Goal: Transaction & Acquisition: Book appointment/travel/reservation

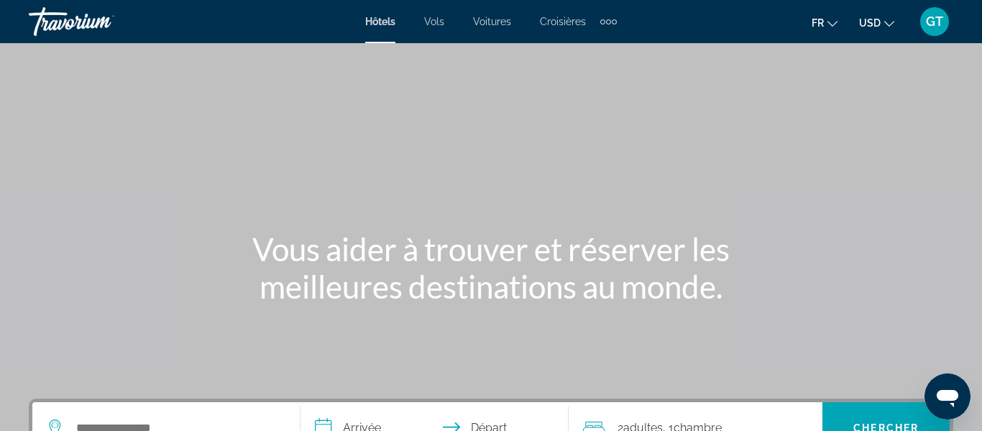
click at [877, 24] on span "USD" at bounding box center [870, 23] width 22 height 12
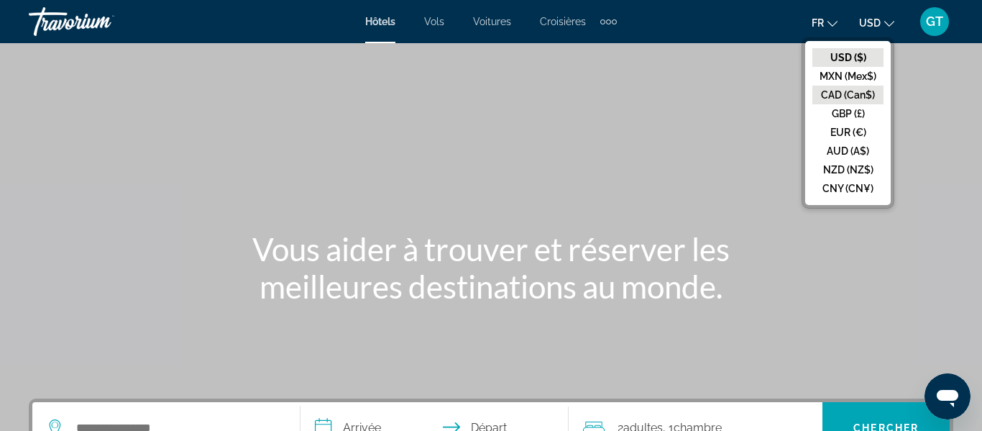
click at [837, 93] on button "CAD (Can$)" at bounding box center [848, 95] width 71 height 19
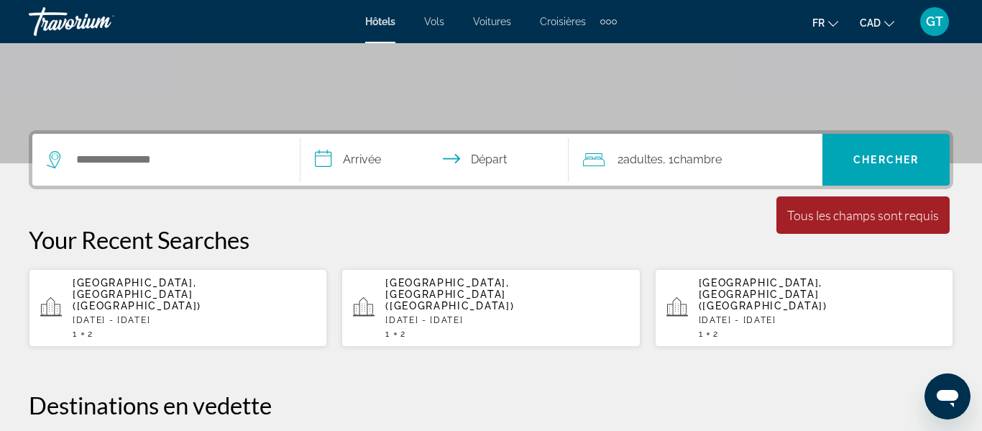
scroll to position [269, 0]
click at [196, 287] on p "[GEOGRAPHIC_DATA], [GEOGRAPHIC_DATA] ([GEOGRAPHIC_DATA])" at bounding box center [194, 293] width 243 height 35
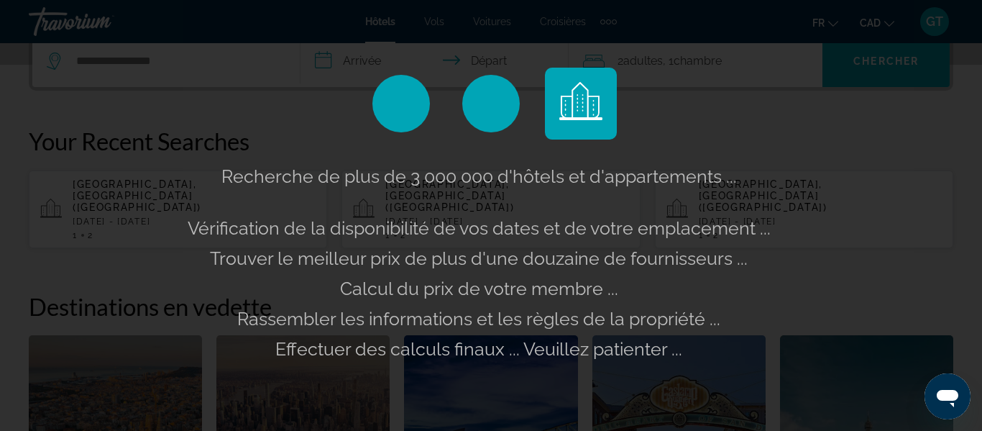
scroll to position [368, 0]
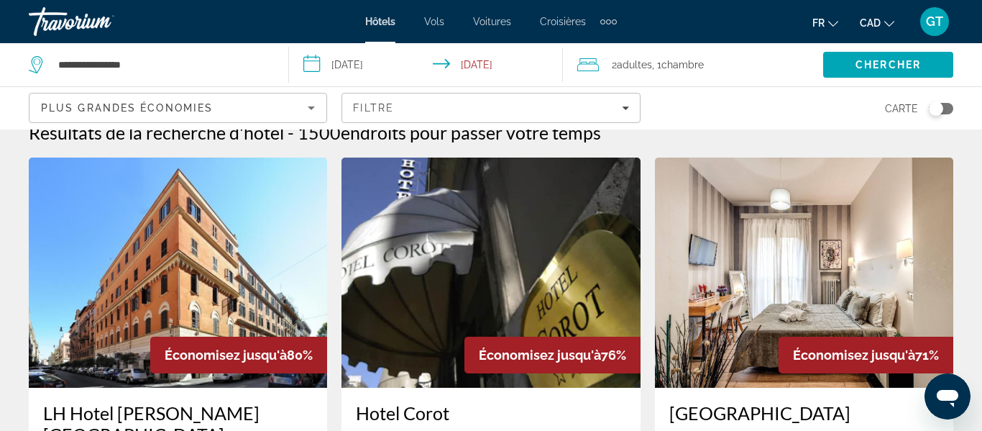
scroll to position [62, 0]
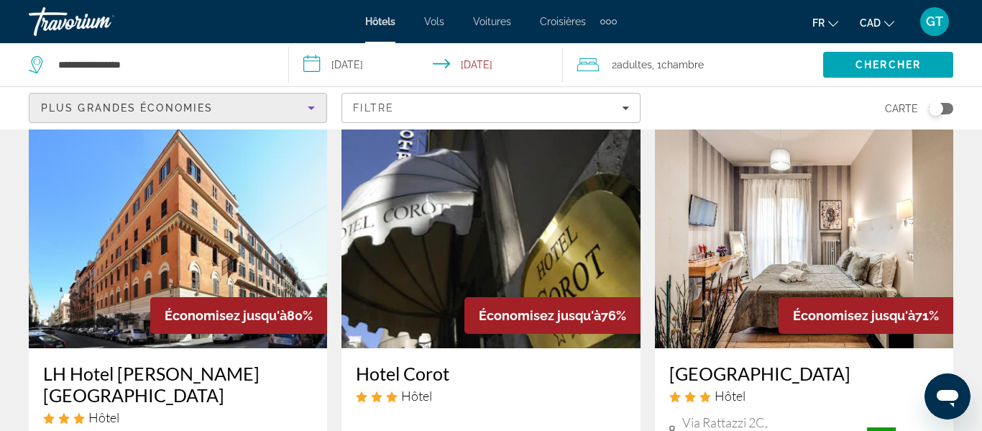
click at [304, 102] on icon "Sort by" at bounding box center [311, 107] width 17 height 17
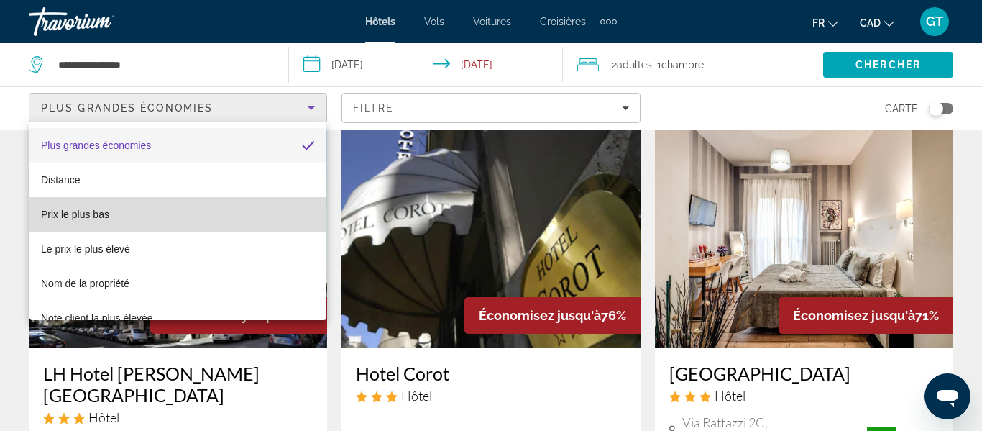
click at [86, 213] on span "Prix le plus bas" at bounding box center [75, 215] width 68 height 12
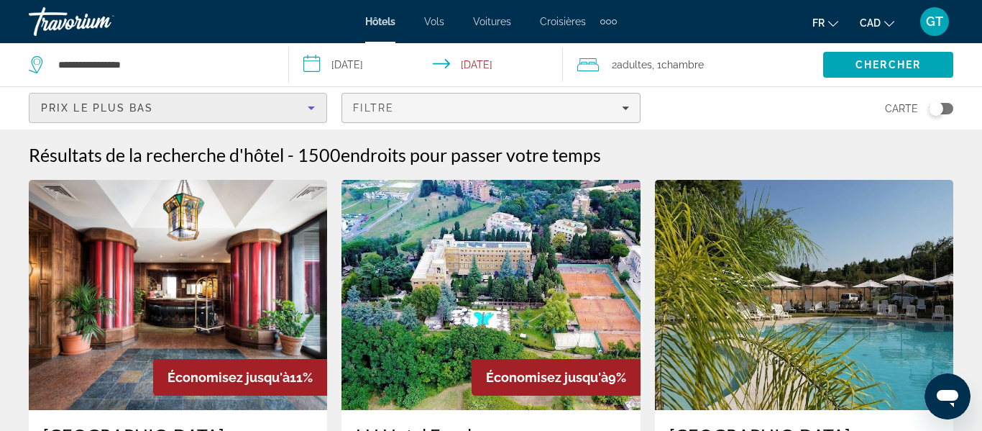
click at [623, 110] on icon "Filters" at bounding box center [625, 107] width 7 height 7
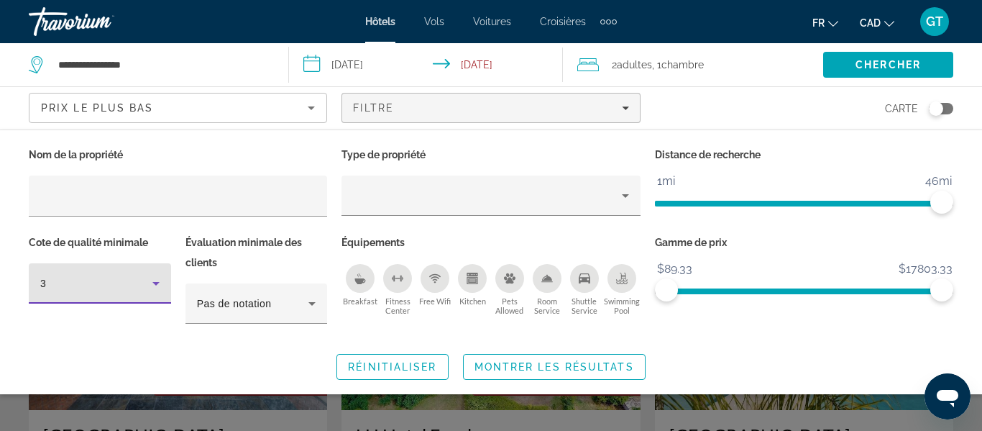
click at [157, 282] on icon "Hotel Filters" at bounding box center [155, 284] width 7 height 4
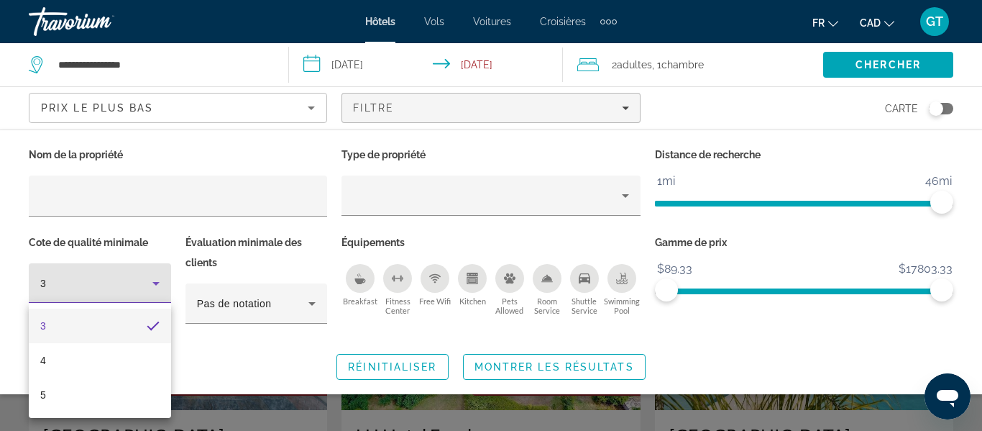
click at [133, 326] on mat-option "3" at bounding box center [100, 325] width 142 height 35
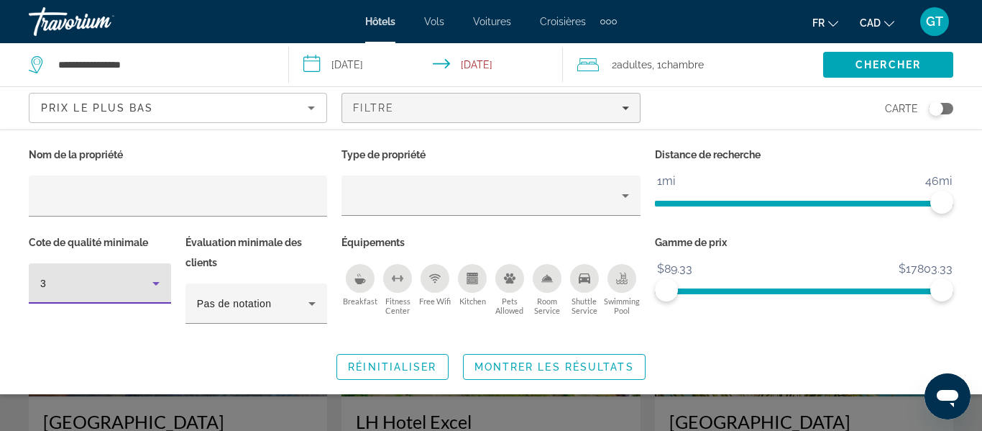
scroll to position [14, 0]
click at [884, 74] on span "Search" at bounding box center [888, 64] width 130 height 35
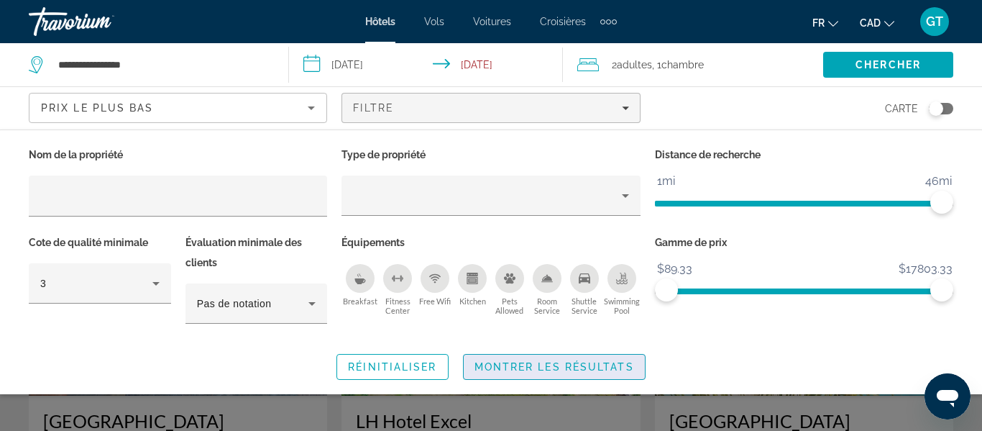
click at [556, 357] on span "Search widget" at bounding box center [554, 366] width 181 height 35
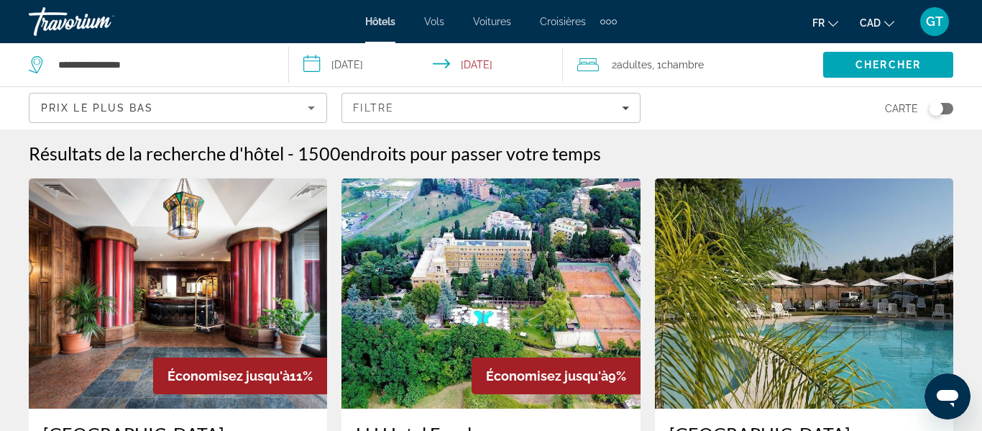
scroll to position [0, 0]
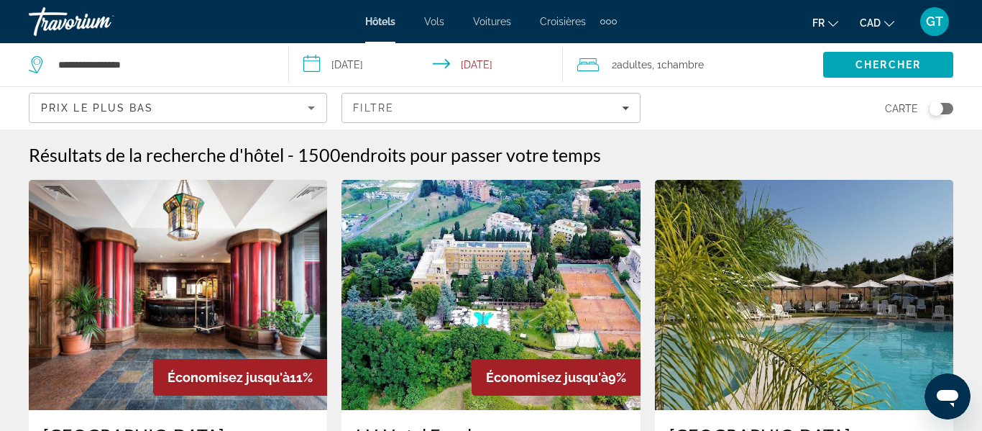
click at [311, 109] on icon "Sort by" at bounding box center [311, 107] width 17 height 17
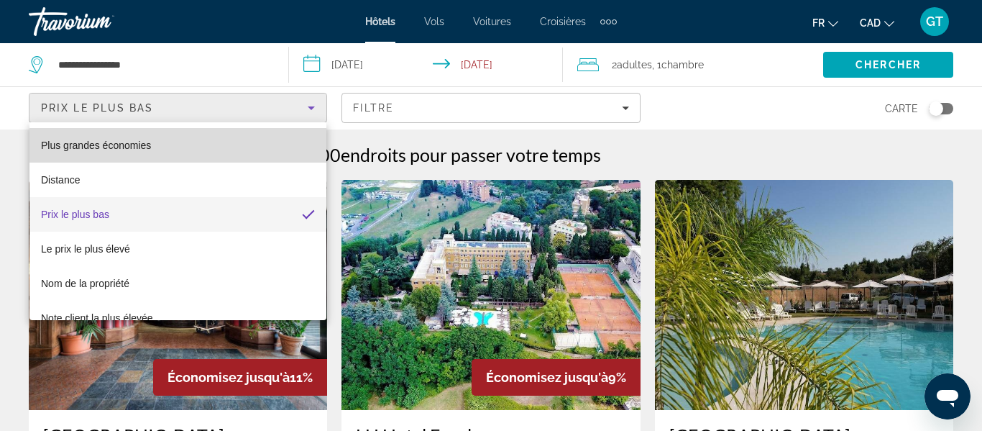
click at [146, 149] on span "Plus grandes économies" at bounding box center [96, 146] width 110 height 12
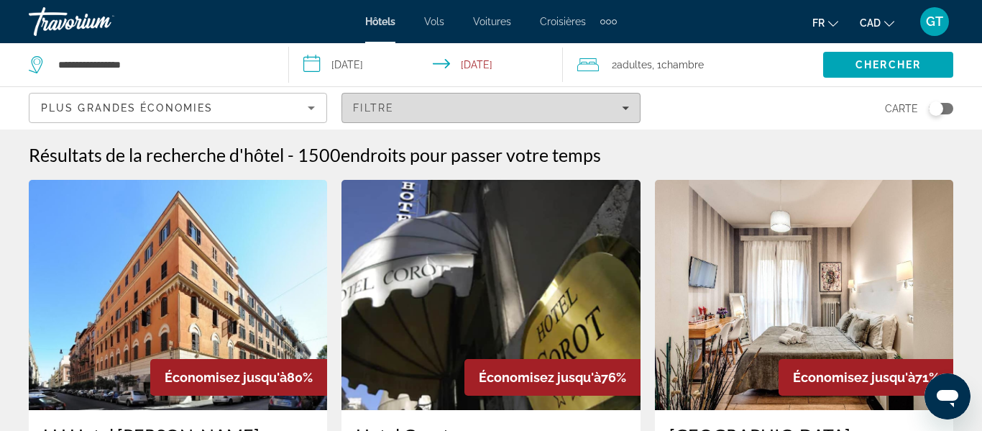
click at [624, 105] on icon "Filters" at bounding box center [625, 107] width 7 height 7
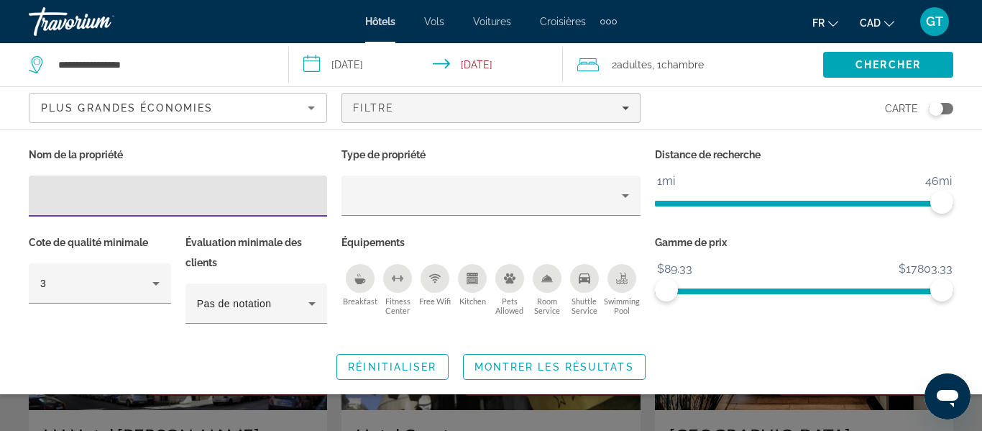
click at [429, 273] on div "Free Wifi" at bounding box center [435, 278] width 29 height 29
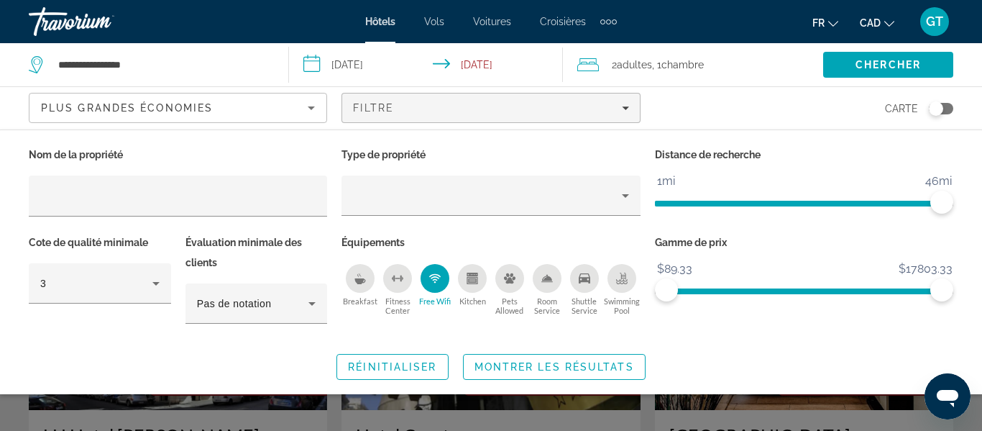
click at [587, 275] on icon "Shuttle Service" at bounding box center [585, 279] width 12 height 12
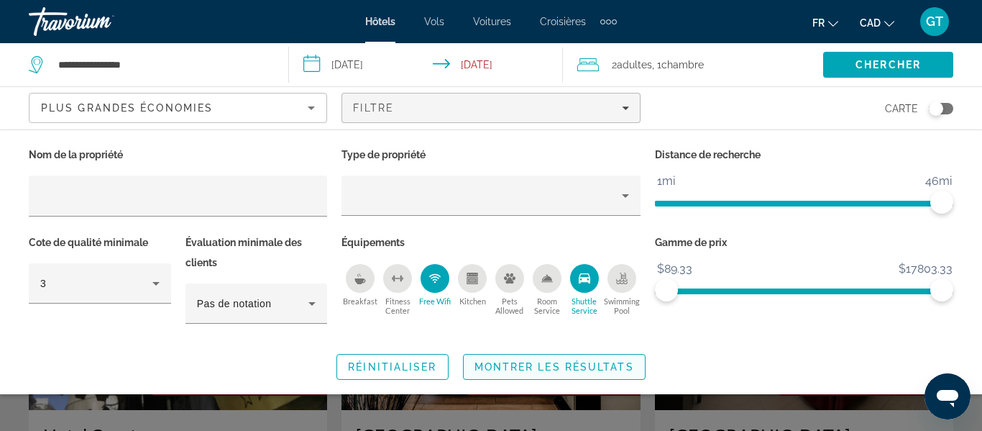
click at [547, 367] on span "Montrer les résultats" at bounding box center [555, 367] width 160 height 12
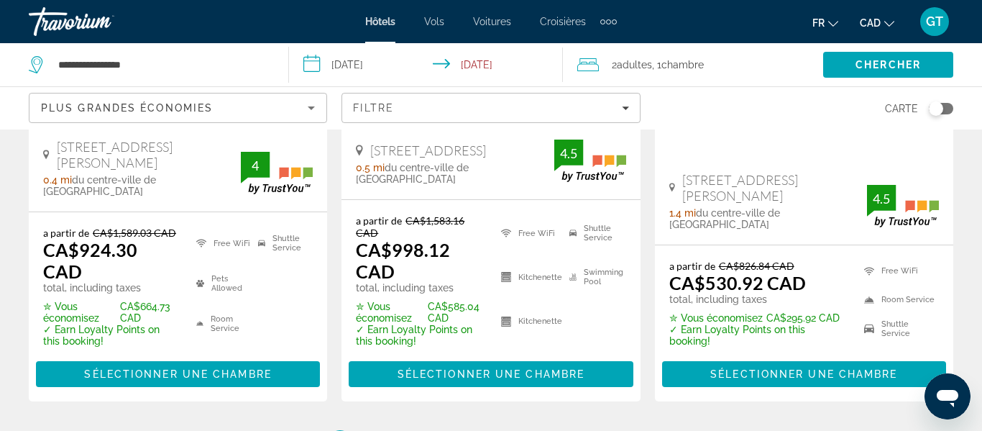
scroll to position [2144, 0]
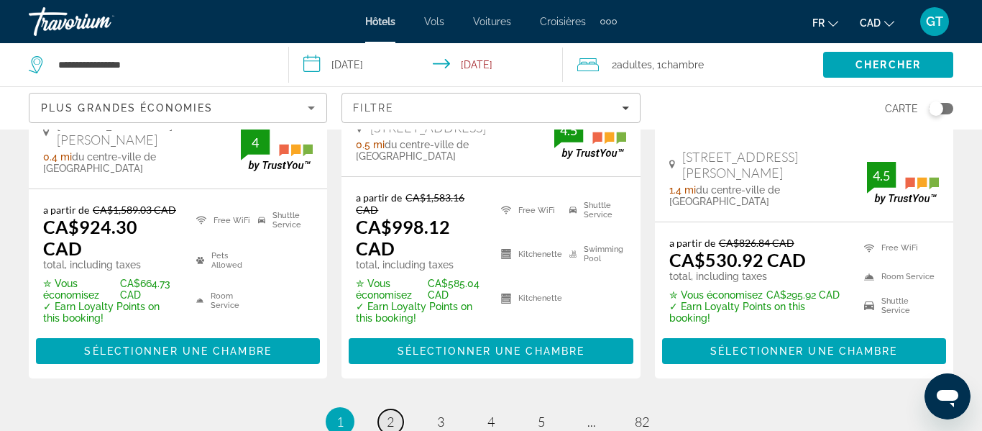
click at [398, 409] on link "page 2" at bounding box center [390, 421] width 25 height 25
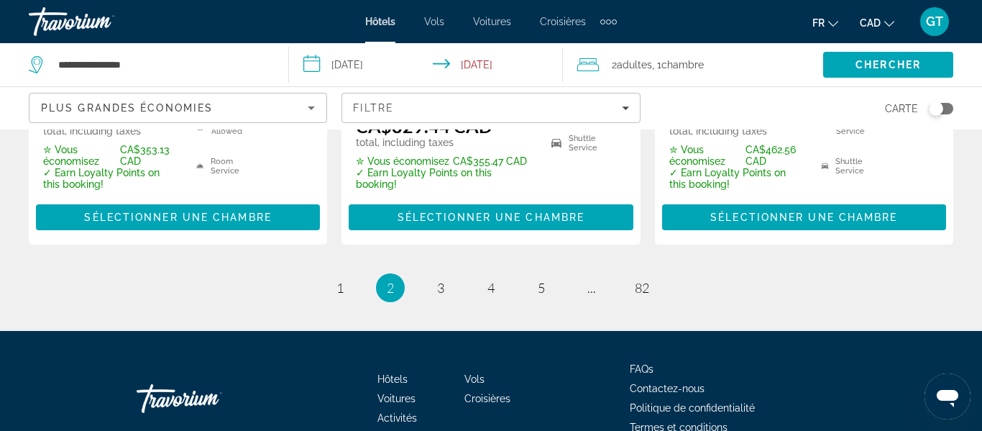
scroll to position [2305, 0]
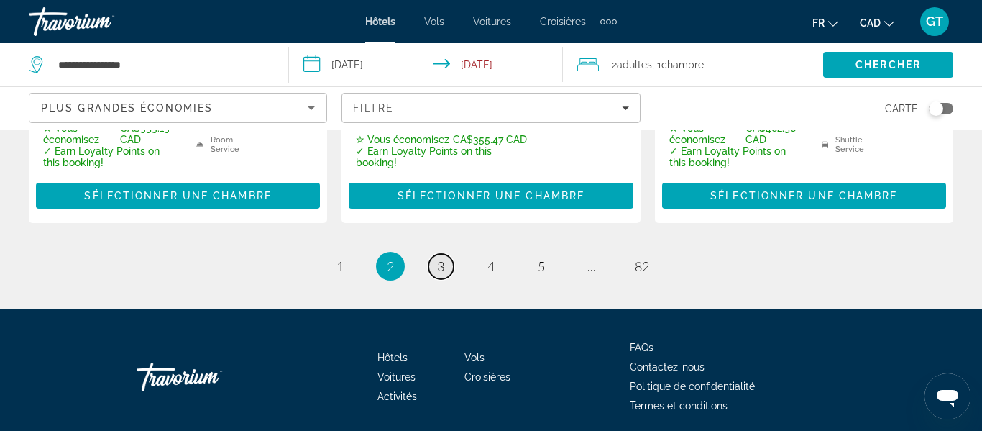
click at [444, 258] on span "3" at bounding box center [440, 266] width 7 height 16
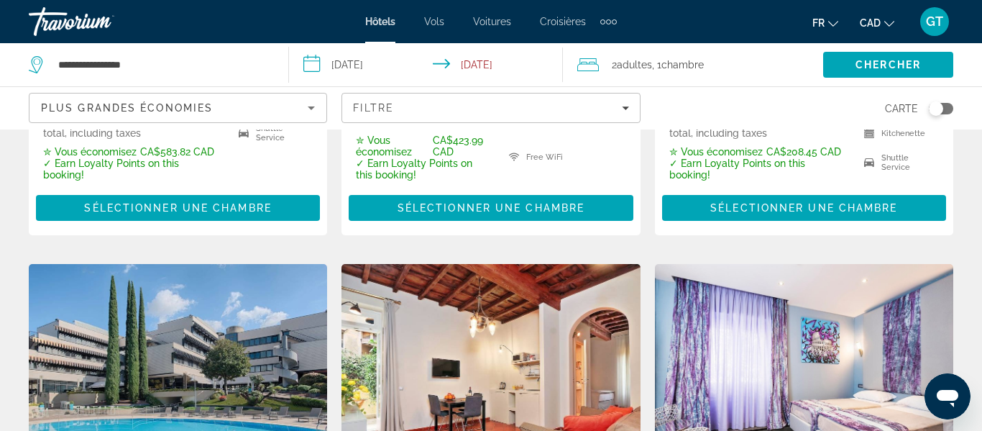
scroll to position [466, 0]
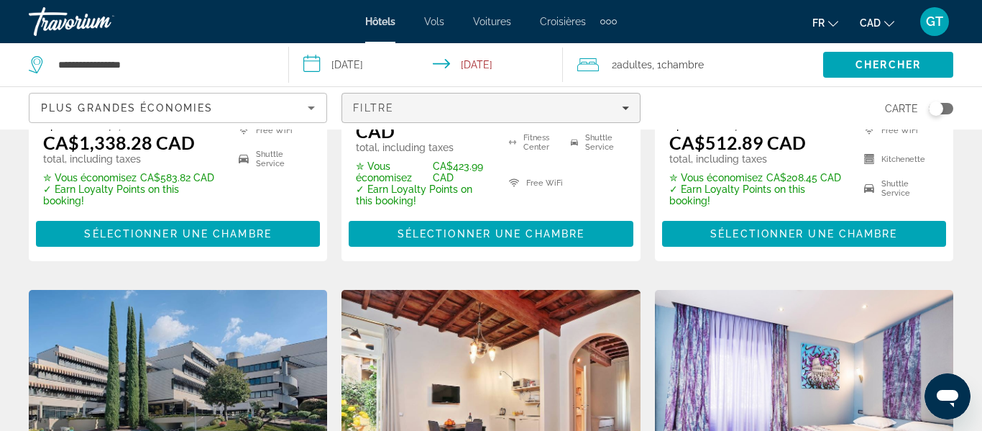
click at [624, 106] on icon "Filters" at bounding box center [625, 107] width 7 height 7
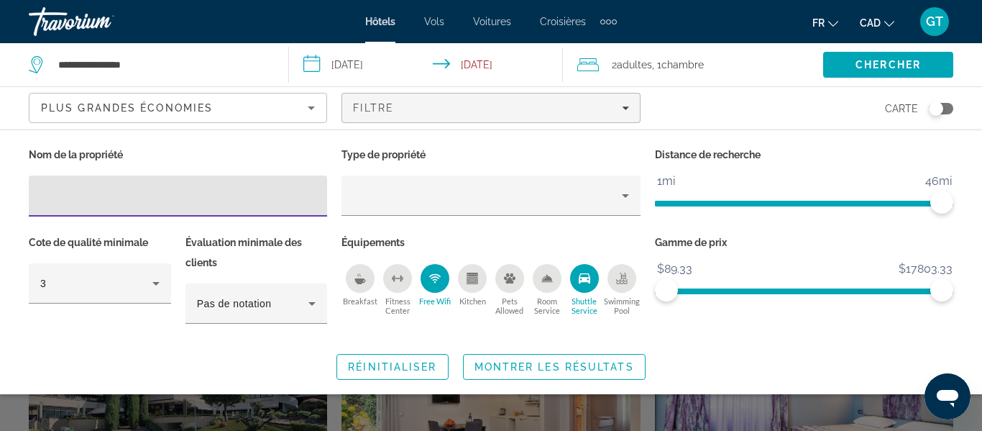
click at [430, 270] on div "Free Wifi" at bounding box center [435, 278] width 29 height 29
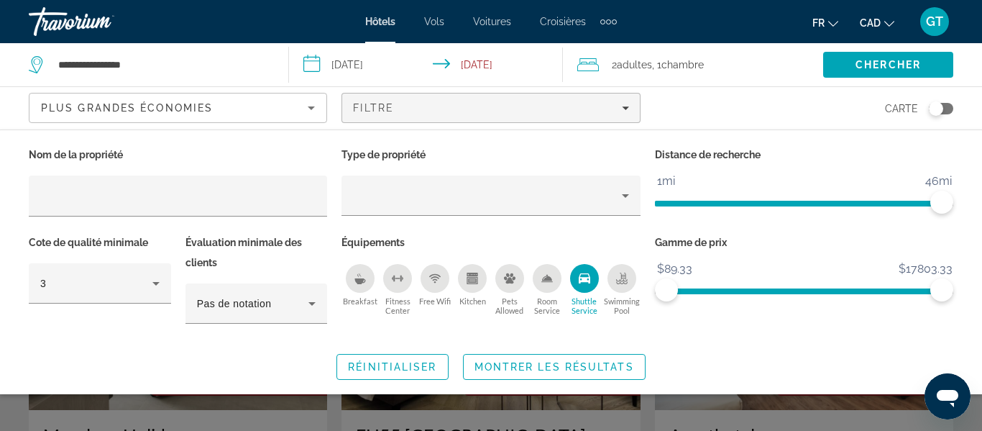
click at [577, 285] on div "Shuttle Service" at bounding box center [584, 278] width 29 height 29
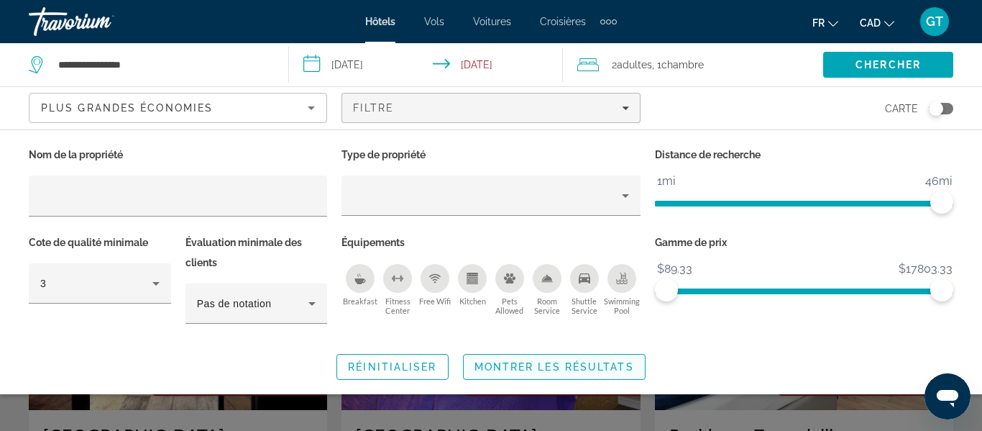
click at [585, 363] on span "Montrer les résultats" at bounding box center [555, 367] width 160 height 12
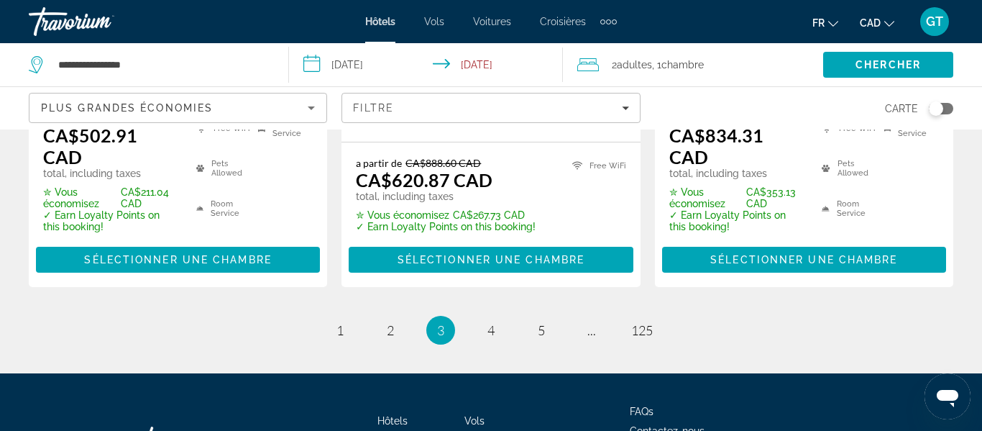
scroll to position [2239, 0]
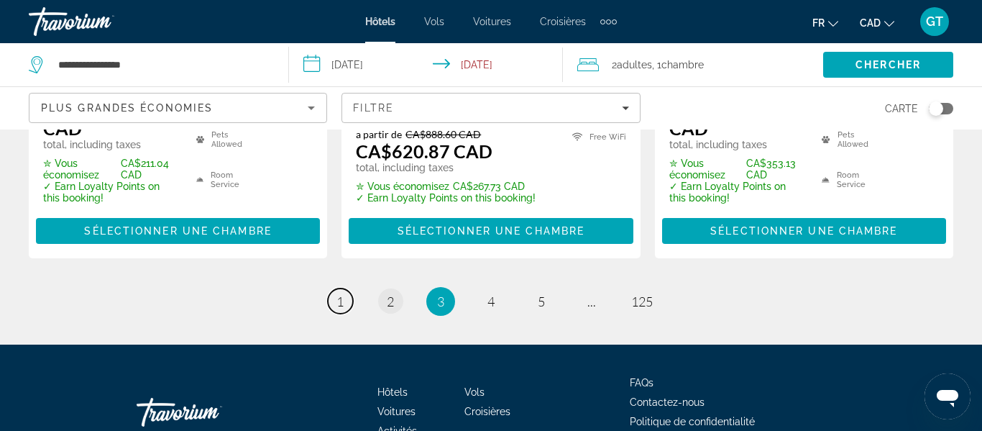
drag, startPoint x: 337, startPoint y: 214, endPoint x: 394, endPoint y: 211, distance: 57.6
click at [337, 293] on span "1" at bounding box center [340, 301] width 7 height 16
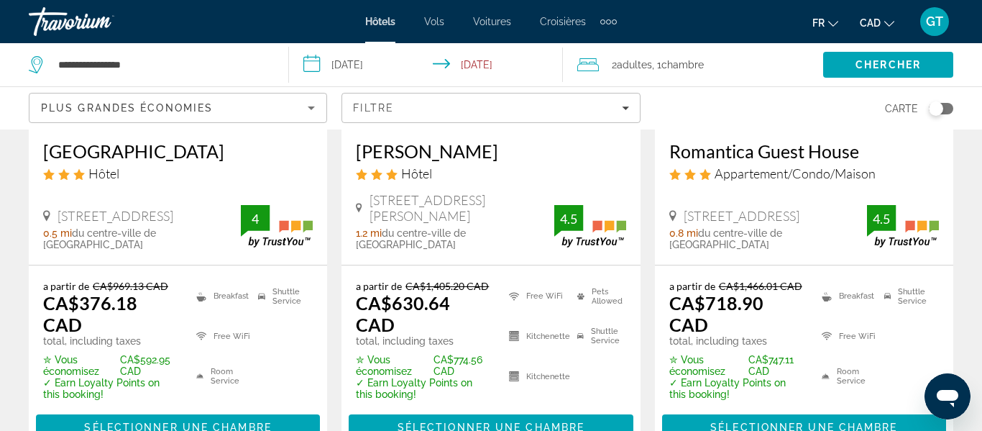
scroll to position [878, 0]
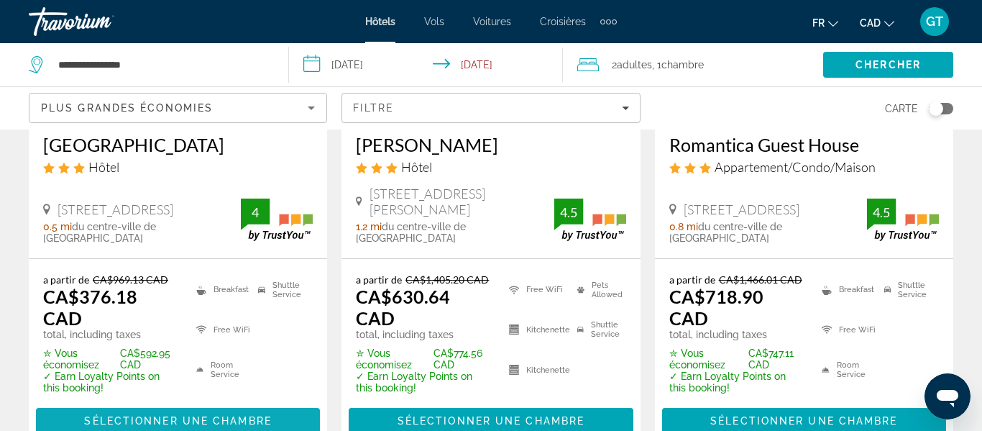
click at [225, 415] on span "Sélectionner une chambre" at bounding box center [177, 421] width 187 height 12
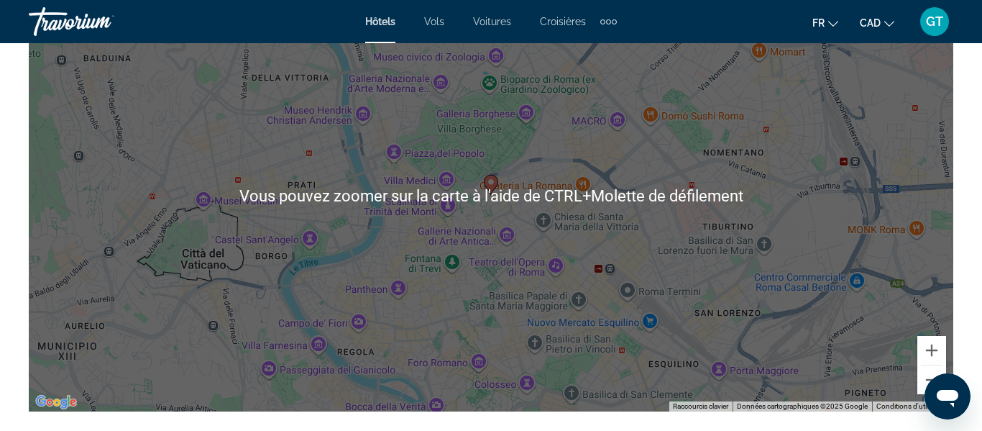
scroll to position [1728, 0]
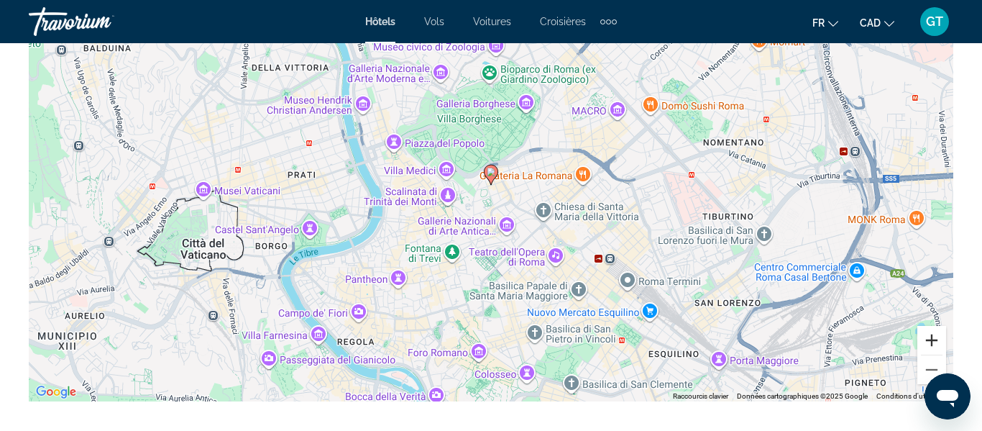
click at [928, 342] on button "Zoom avant" at bounding box center [932, 340] width 29 height 29
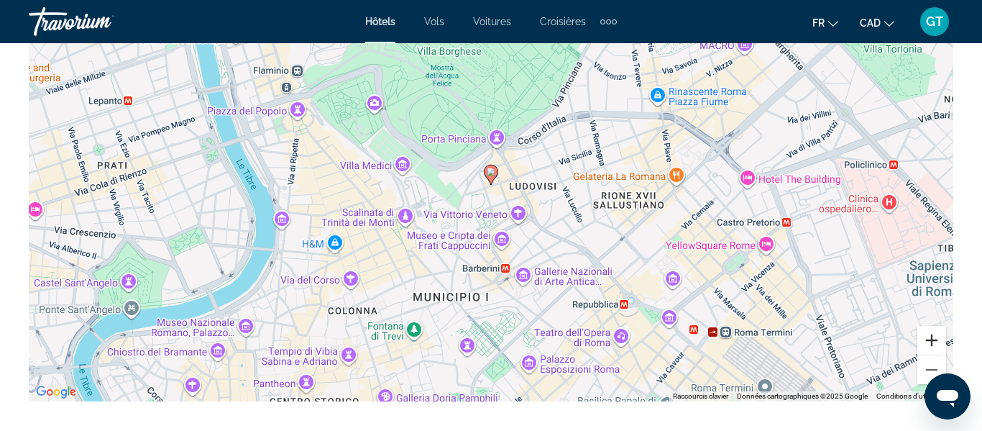
click at [928, 342] on button "Zoom avant" at bounding box center [932, 340] width 29 height 29
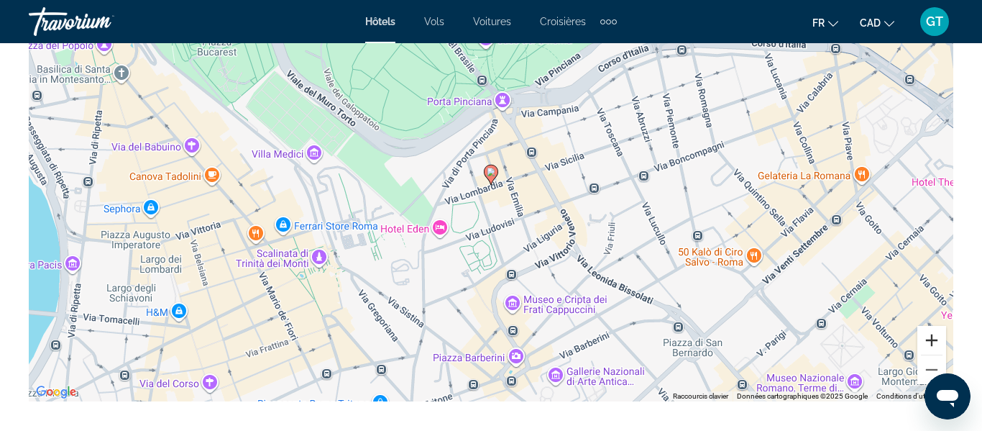
click at [928, 342] on button "Zoom avant" at bounding box center [932, 340] width 29 height 29
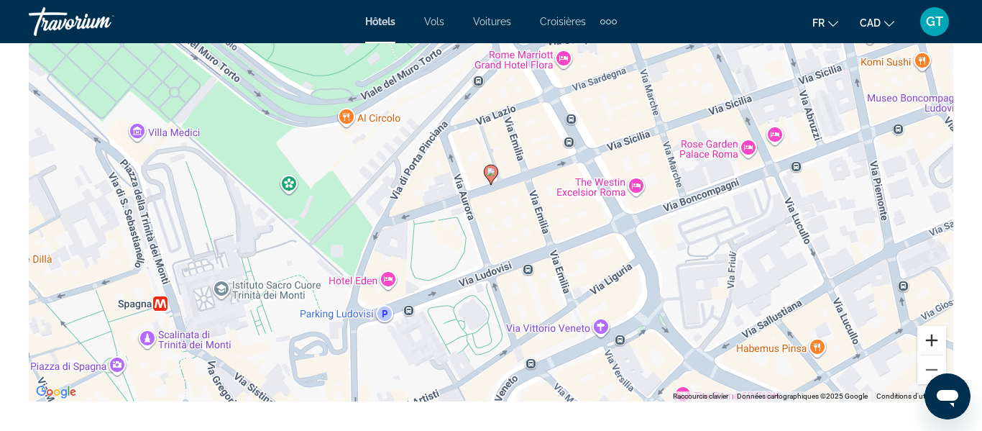
click at [931, 342] on button "Zoom avant" at bounding box center [932, 340] width 29 height 29
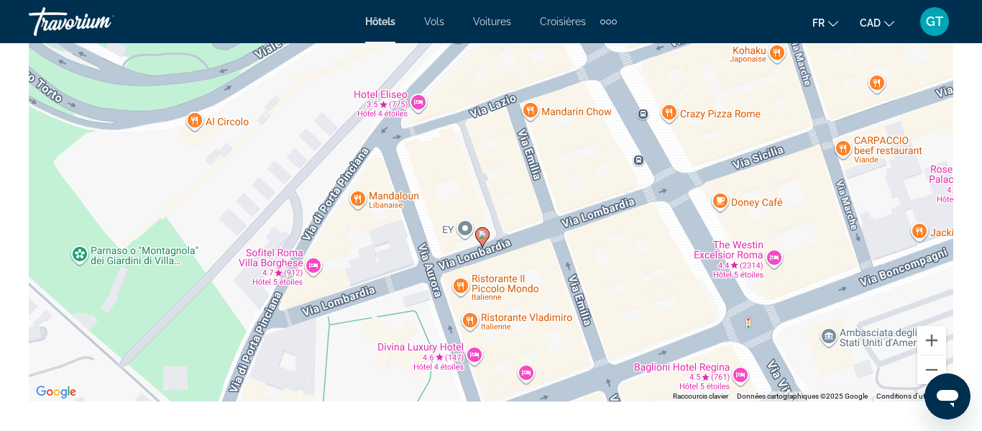
drag, startPoint x: 644, startPoint y: 201, endPoint x: 635, endPoint y: 264, distance: 63.2
click at [635, 264] on div "Pour activer le glissement avec le clavier, appuyez sur Alt+Entrée. Une fois ce…" at bounding box center [491, 185] width 925 height 431
click at [930, 337] on button "Zoom avant" at bounding box center [932, 340] width 29 height 29
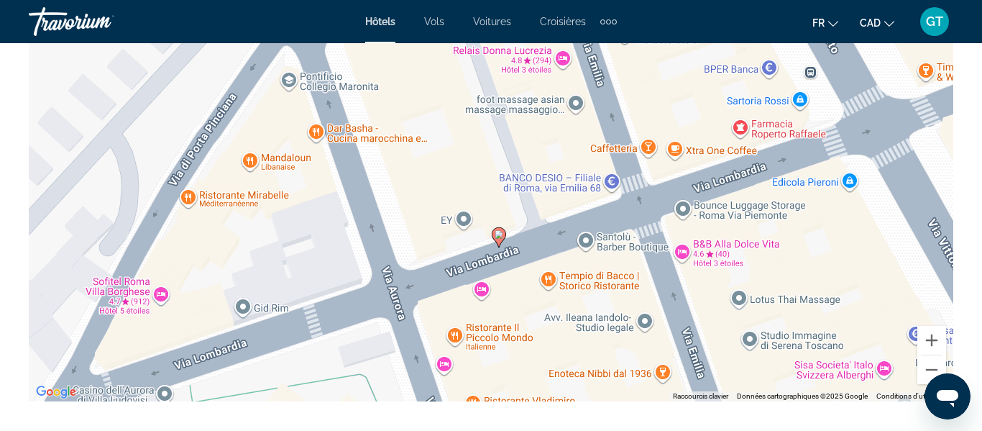
drag, startPoint x: 785, startPoint y: 149, endPoint x: 810, endPoint y: 88, distance: 65.8
click at [810, 88] on div "Pour activer le glissement avec le clavier, appuyez sur Alt+Entrée. Une fois ce…" at bounding box center [491, 185] width 925 height 431
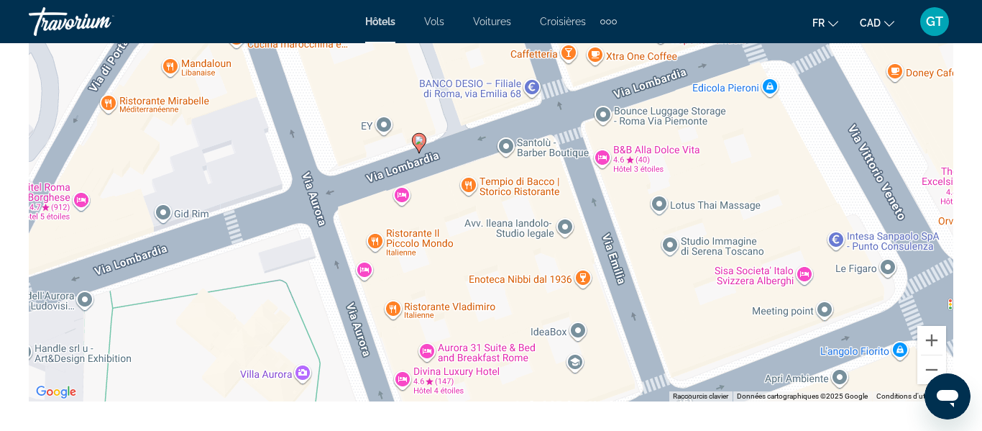
drag, startPoint x: 741, startPoint y: 280, endPoint x: 661, endPoint y: 177, distance: 130.7
click at [661, 178] on div "Pour activer le glissement avec le clavier, appuyez sur Alt+Entrée. Une fois ce…" at bounding box center [491, 185] width 925 height 431
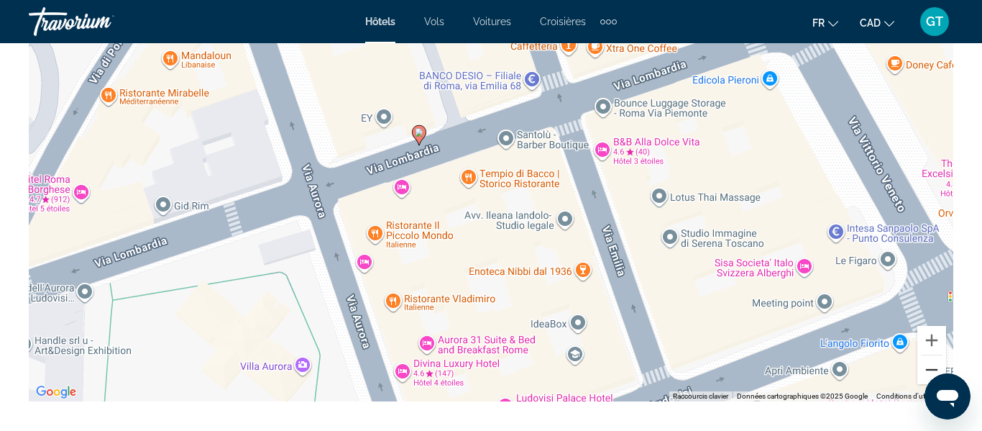
click at [925, 368] on button "Zoom arrière" at bounding box center [932, 369] width 29 height 29
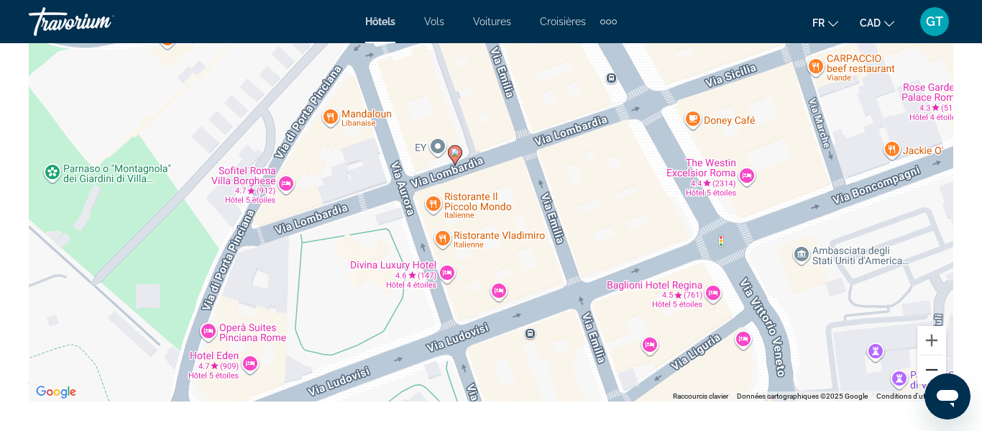
click at [925, 368] on button "Zoom arrière" at bounding box center [932, 369] width 29 height 29
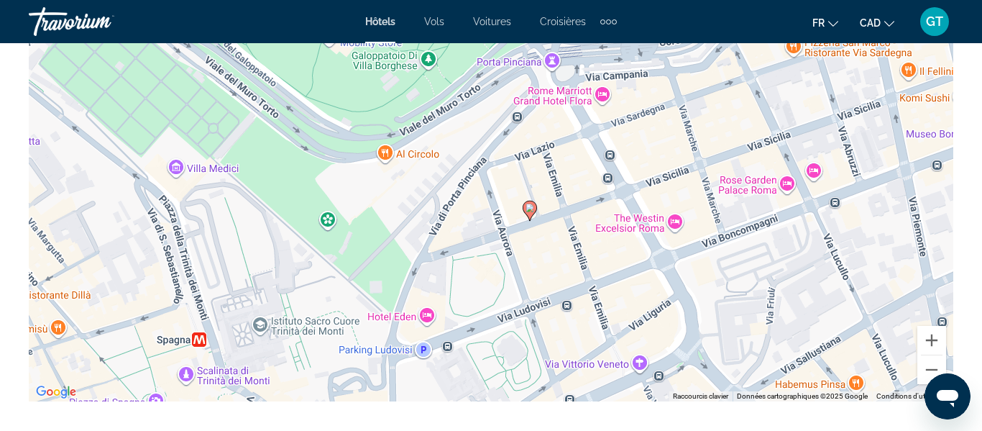
drag, startPoint x: 710, startPoint y: 251, endPoint x: 767, endPoint y: 296, distance: 72.7
click at [767, 296] on div "Pour activer le glissement avec le clavier, appuyez sur Alt+Entrée. Une fois ce…" at bounding box center [491, 185] width 925 height 431
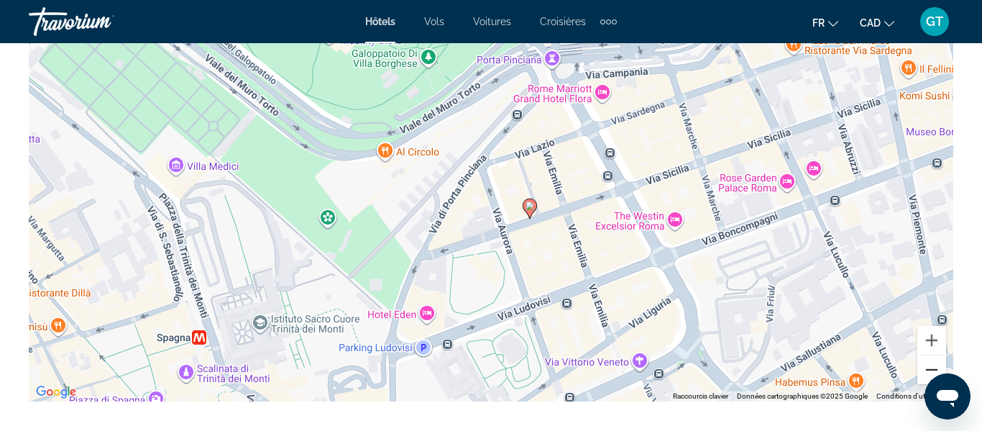
click at [931, 371] on button "Zoom arrière" at bounding box center [932, 369] width 29 height 29
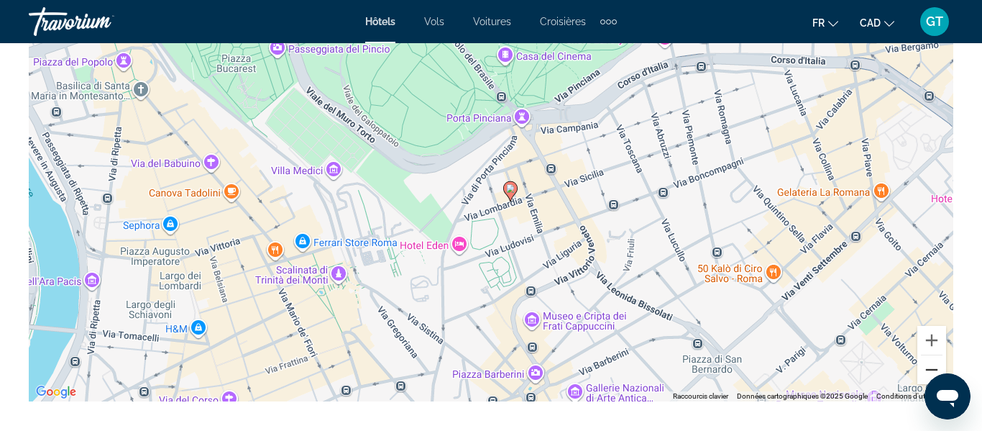
click at [929, 374] on button "Zoom arrière" at bounding box center [932, 369] width 29 height 29
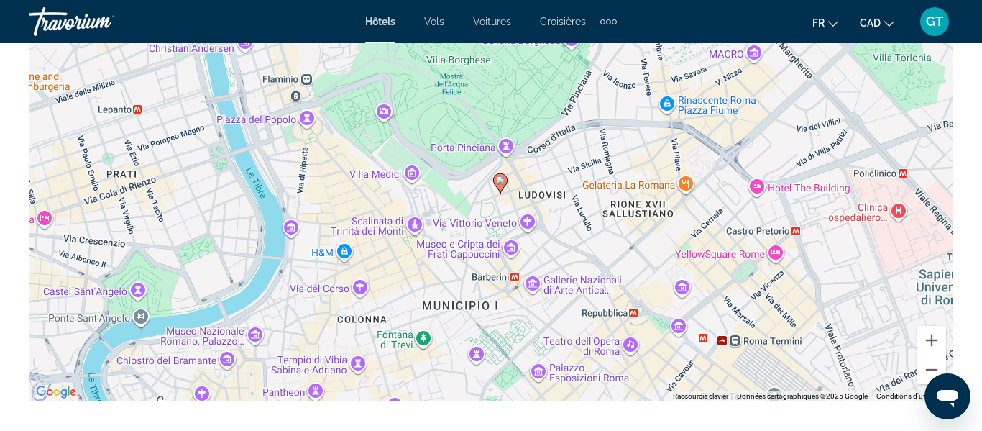
click at [303, 76] on div "Pour activer le glissement avec le clavier, appuyez sur Alt+Entrée. Une fois ce…" at bounding box center [491, 185] width 925 height 431
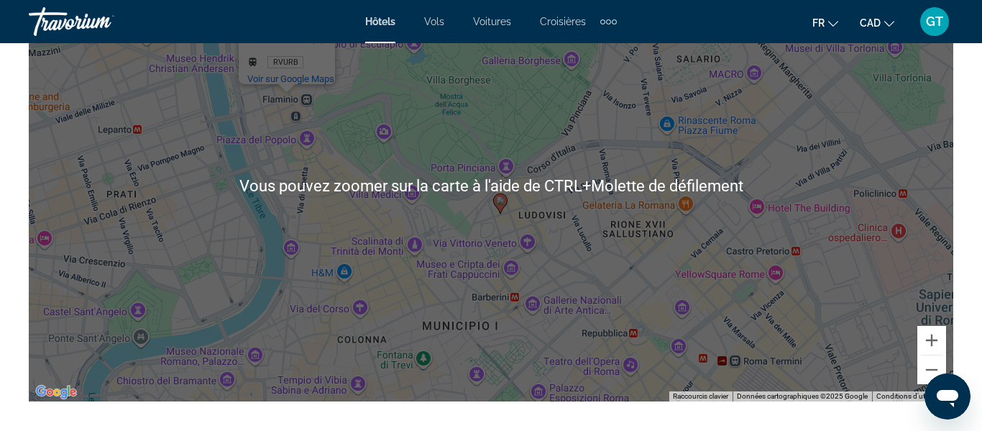
scroll to position [1706, 0]
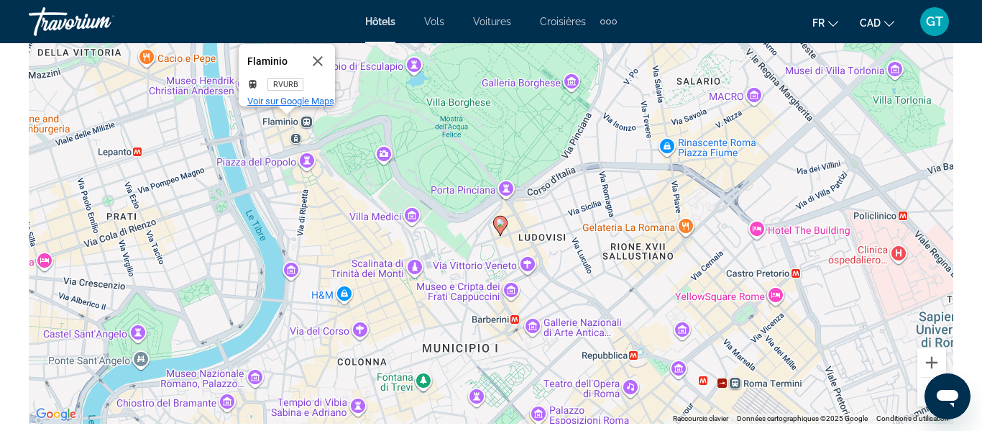
click at [303, 96] on span "Voir sur Google Maps" at bounding box center [290, 101] width 87 height 11
click at [931, 364] on button "Zoom avant" at bounding box center [932, 362] width 29 height 29
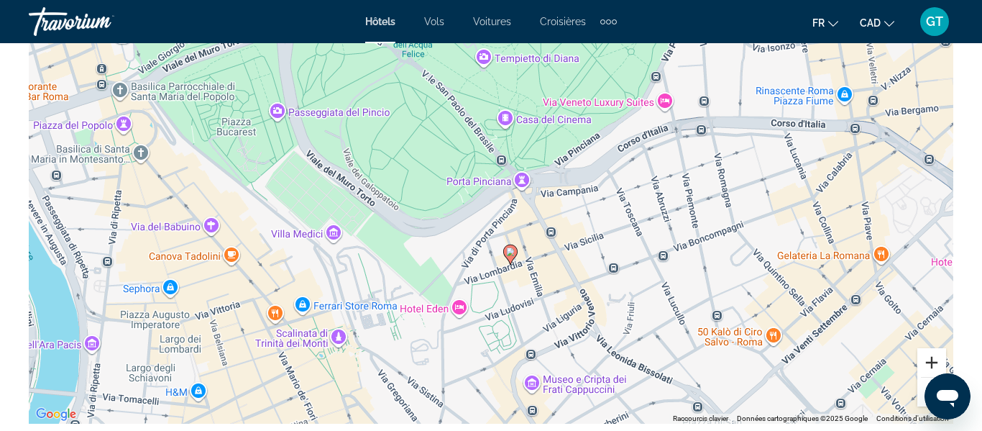
click at [931, 364] on button "Zoom avant" at bounding box center [932, 362] width 29 height 29
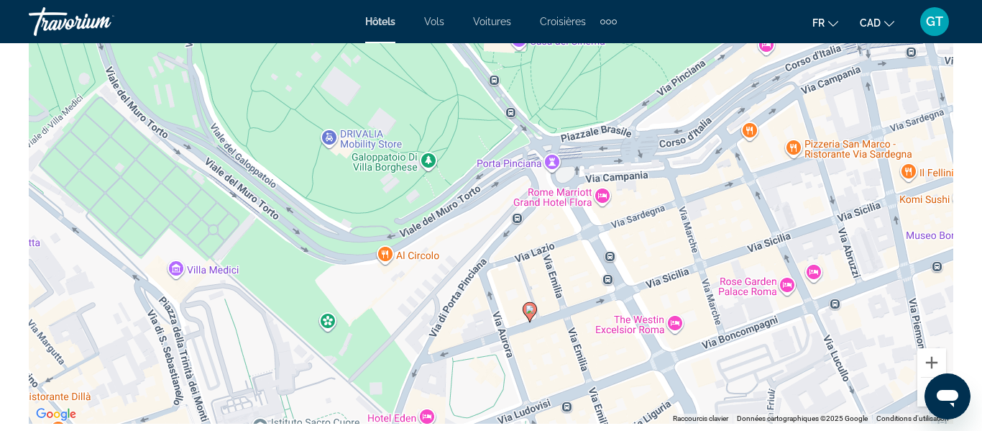
click at [605, 280] on div "Pour activer le glissement avec le clavier, appuyez sur Alt+Entrée. Une fois ce…" at bounding box center [491, 207] width 925 height 431
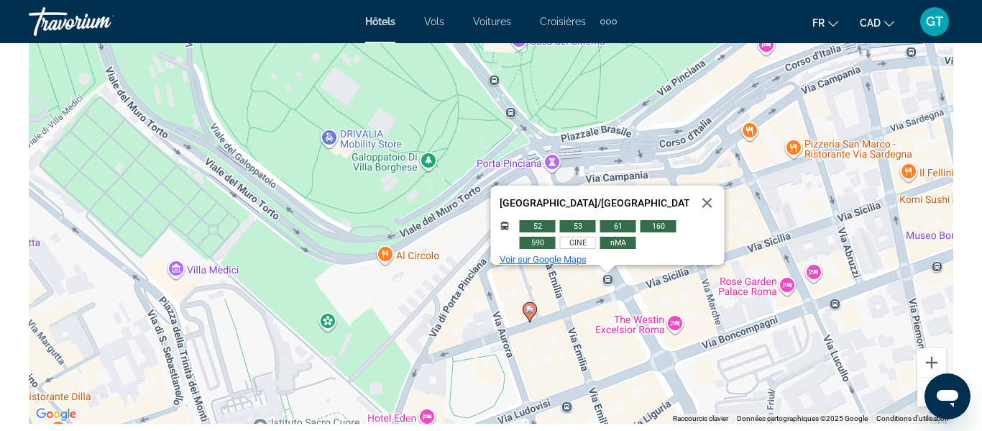
click at [581, 254] on span "Voir sur Google Maps" at bounding box center [543, 259] width 87 height 11
click at [690, 194] on button "Fermer" at bounding box center [707, 203] width 35 height 35
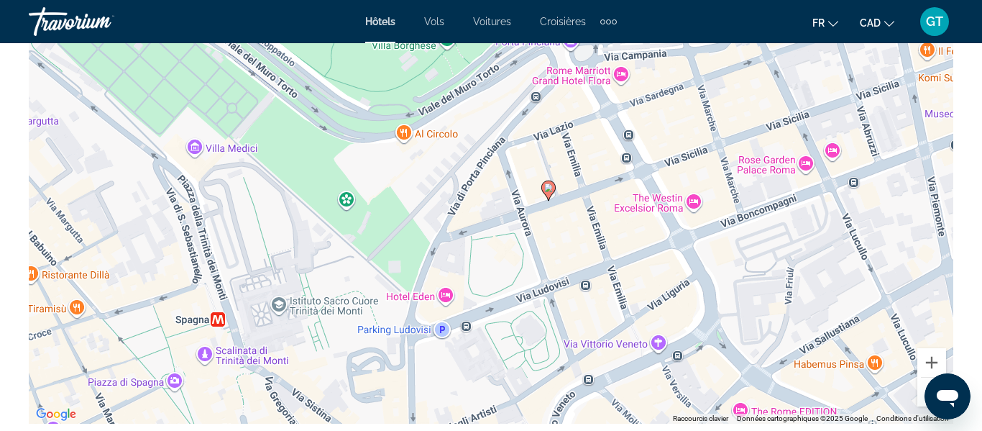
drag, startPoint x: 552, startPoint y: 292, endPoint x: 570, endPoint y: 166, distance: 127.2
click at [570, 166] on div "Pour activer le glissement avec le clavier, appuyez sur Alt+Entrée. Une fois ce…" at bounding box center [491, 207] width 925 height 431
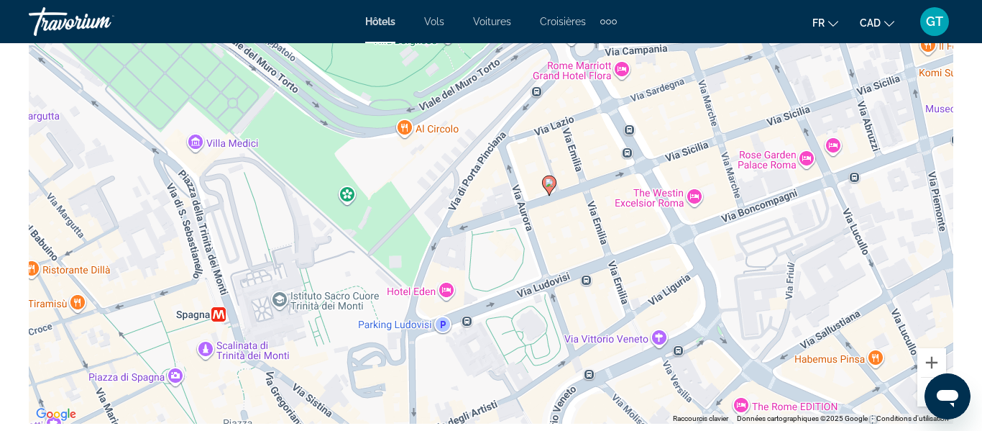
click at [856, 181] on div "Pour activer le glissement avec le clavier, appuyez sur Alt+Entrée. Une fois ce…" at bounding box center [491, 207] width 925 height 431
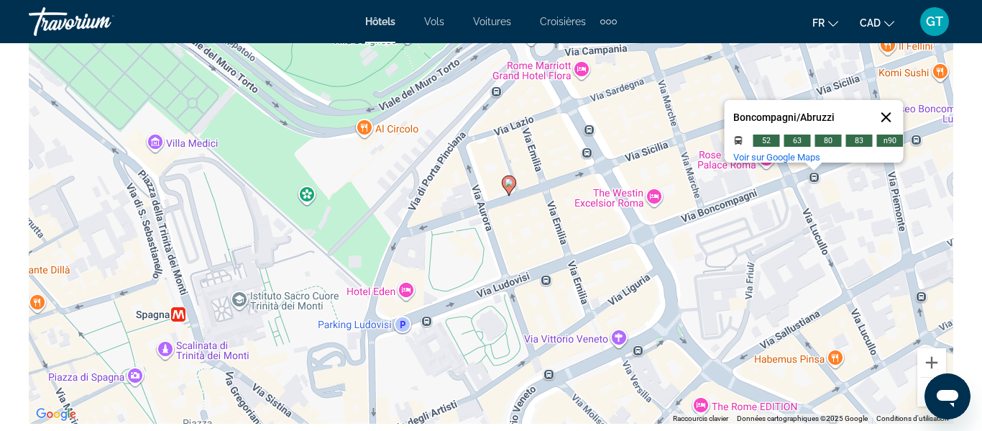
click at [890, 101] on button "Fermer" at bounding box center [886, 117] width 35 height 35
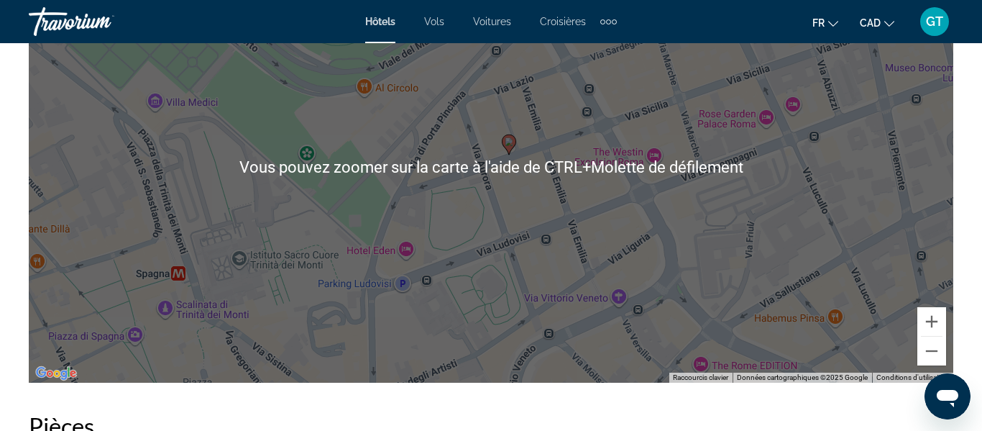
scroll to position [1778, 0]
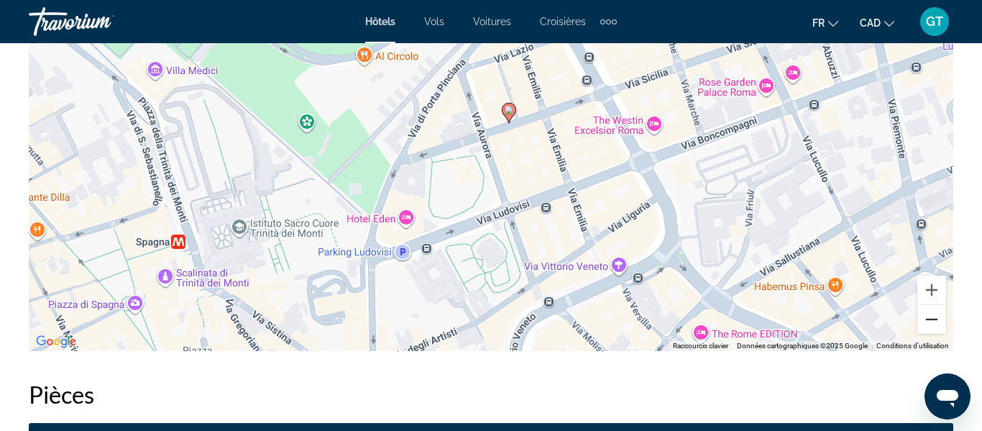
click at [932, 315] on button "Zoom arrière" at bounding box center [932, 319] width 29 height 29
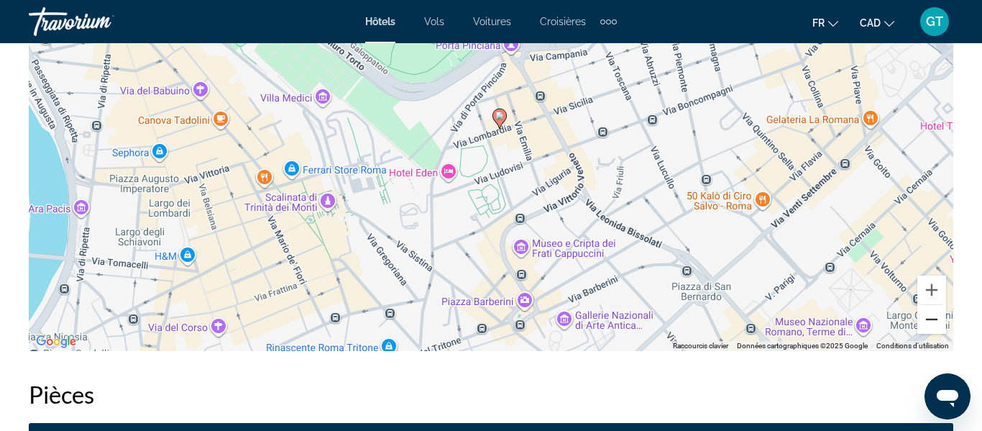
click at [932, 315] on button "Zoom arrière" at bounding box center [932, 319] width 29 height 29
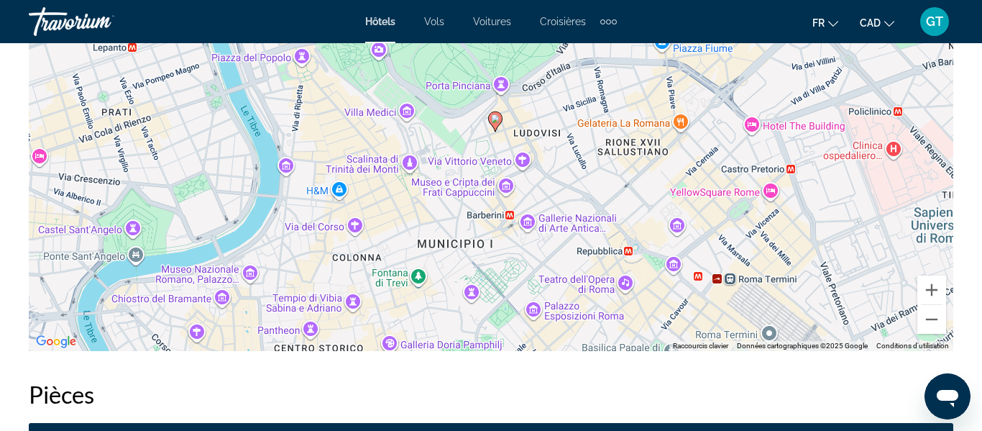
click at [730, 280] on div "Pour activer le glissement avec le clavier, appuyez sur Alt+Entrée. Une fois ce…" at bounding box center [491, 134] width 925 height 431
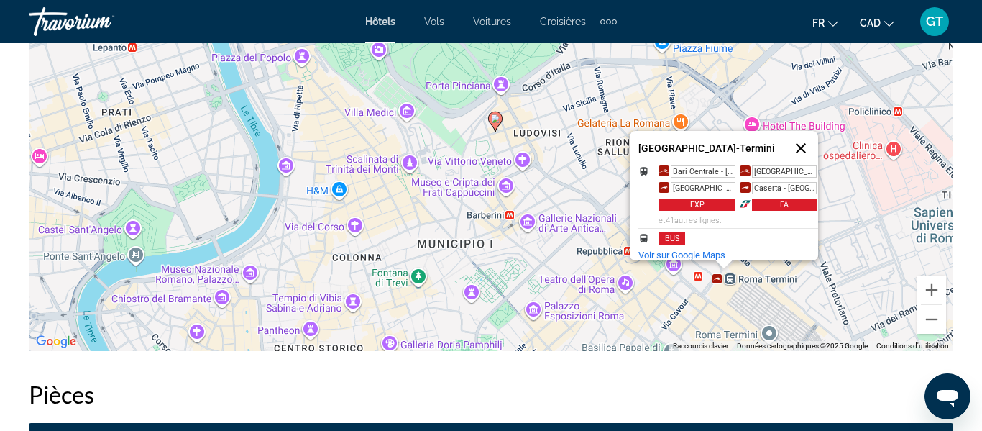
click at [809, 138] on button "Fermer" at bounding box center [801, 148] width 35 height 35
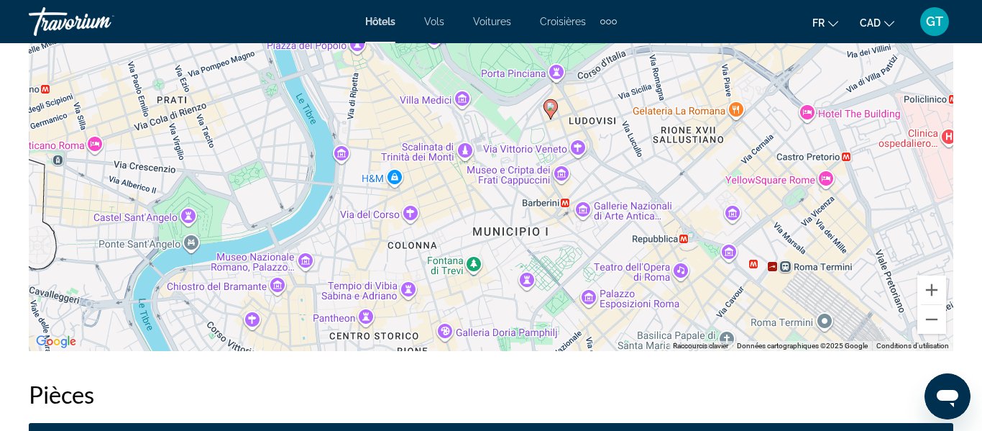
drag, startPoint x: 484, startPoint y: 268, endPoint x: 543, endPoint y: 255, distance: 60.5
click at [543, 255] on div "Pour activer le glissement avec le clavier, appuyez sur Alt+Entrée. Une fois ce…" at bounding box center [491, 134] width 925 height 431
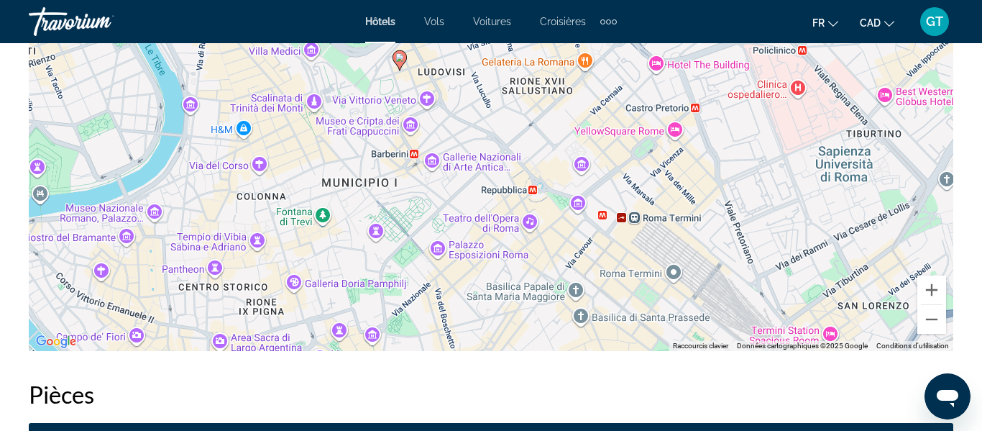
drag, startPoint x: 807, startPoint y: 298, endPoint x: 654, endPoint y: 248, distance: 160.3
click at [654, 248] on div "Pour activer le glissement avec le clavier, appuyez sur Alt+Entrée. Une fois ce…" at bounding box center [491, 134] width 925 height 431
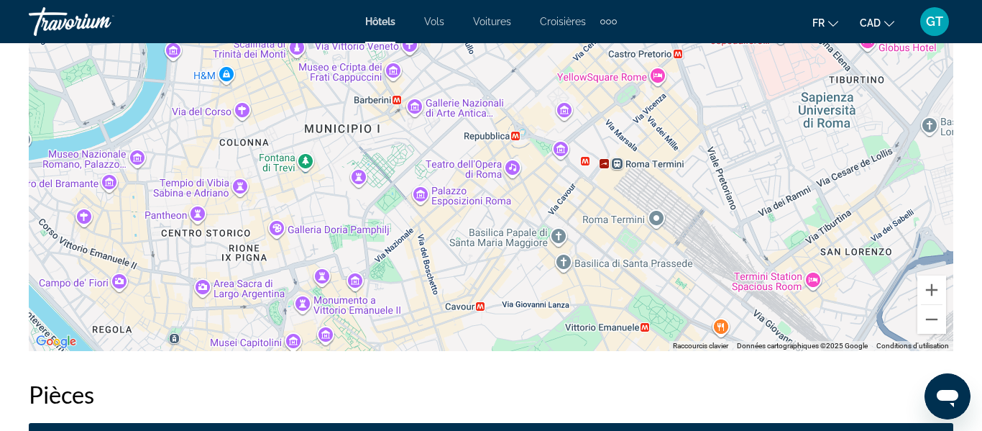
drag, startPoint x: 732, startPoint y: 286, endPoint x: 716, endPoint y: 233, distance: 55.5
click at [716, 233] on div "Pour activer le glissement avec le clavier, appuyez sur Alt+Entrée. Une fois ce…" at bounding box center [491, 134] width 925 height 431
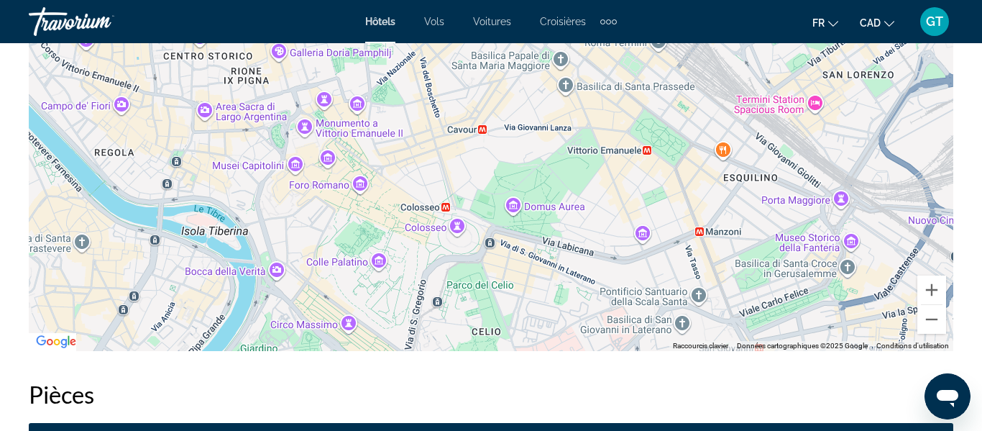
drag, startPoint x: 846, startPoint y: 285, endPoint x: 847, endPoint y: 112, distance: 173.3
click at [849, 108] on div "Pour activer le glissement avec le clavier, appuyez sur Alt+Entrée. Une fois ce…" at bounding box center [491, 134] width 925 height 431
click at [488, 241] on div "Pour activer le glissement avec le clavier, appuyez sur Alt+Entrée. Une fois ce…" at bounding box center [491, 134] width 925 height 431
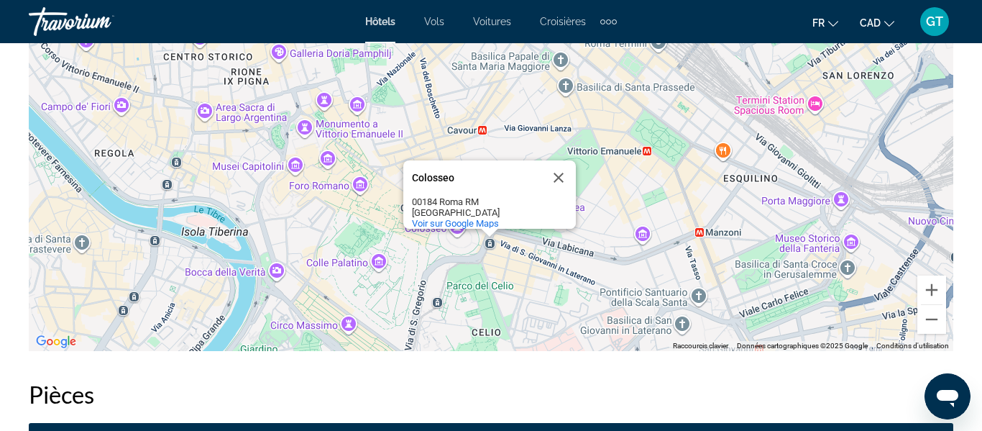
click at [488, 241] on div "Pour activer le glissement avec le clavier, appuyez sur Alt+Entrée. Une fois ce…" at bounding box center [491, 134] width 925 height 431
click at [487, 218] on span "Voir sur Google Maps" at bounding box center [455, 223] width 87 height 11
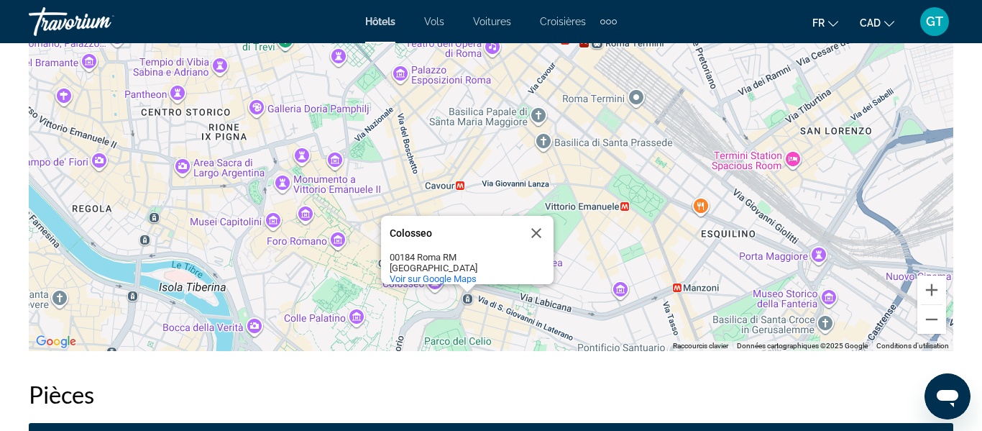
drag, startPoint x: 631, startPoint y: 152, endPoint x: 631, endPoint y: 209, distance: 56.8
click at [610, 209] on div "Pour activer le glissement avec le clavier, appuyez sur Alt+Entrée. Une fois ce…" at bounding box center [491, 134] width 925 height 431
click at [936, 321] on button "Zoom arrière" at bounding box center [932, 319] width 29 height 29
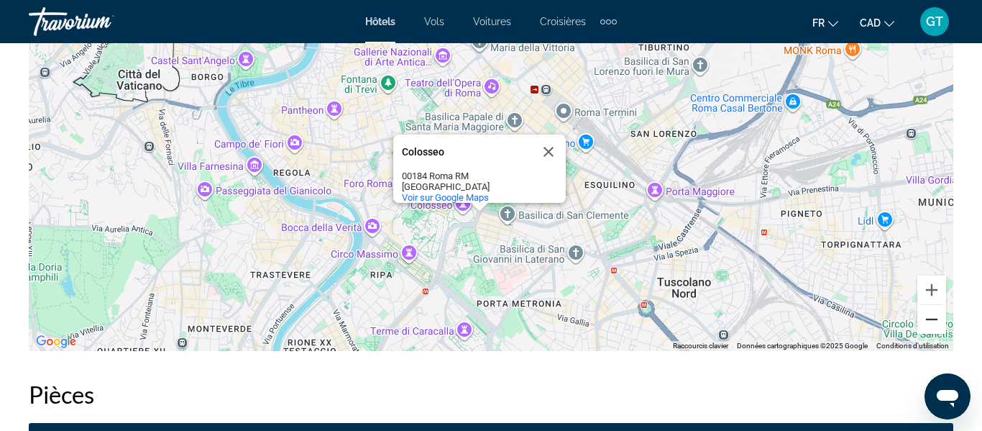
click at [936, 321] on button "Zoom arrière" at bounding box center [932, 319] width 29 height 29
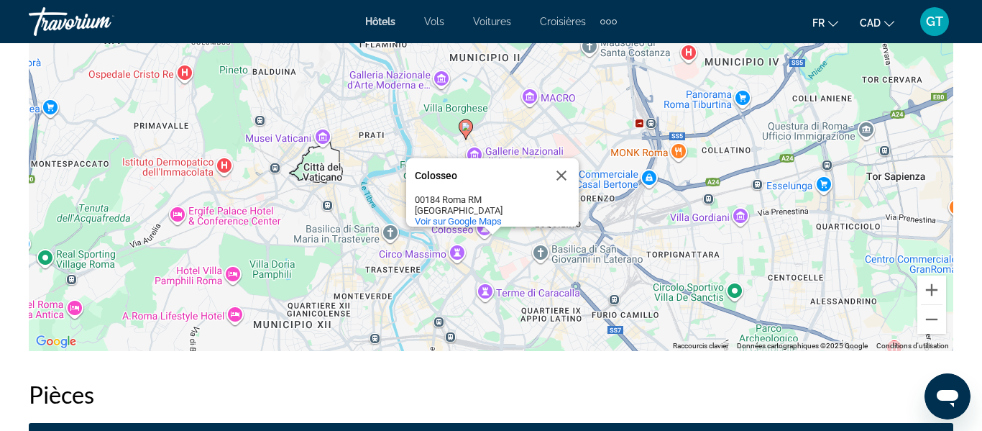
drag, startPoint x: 554, startPoint y: 198, endPoint x: 557, endPoint y: 250, distance: 51.8
click at [561, 264] on div "Pour activer le glissement avec le clavier, appuyez sur Alt+Entrée. Une fois ce…" at bounding box center [491, 134] width 925 height 431
click at [563, 165] on button "Fermer" at bounding box center [561, 174] width 35 height 35
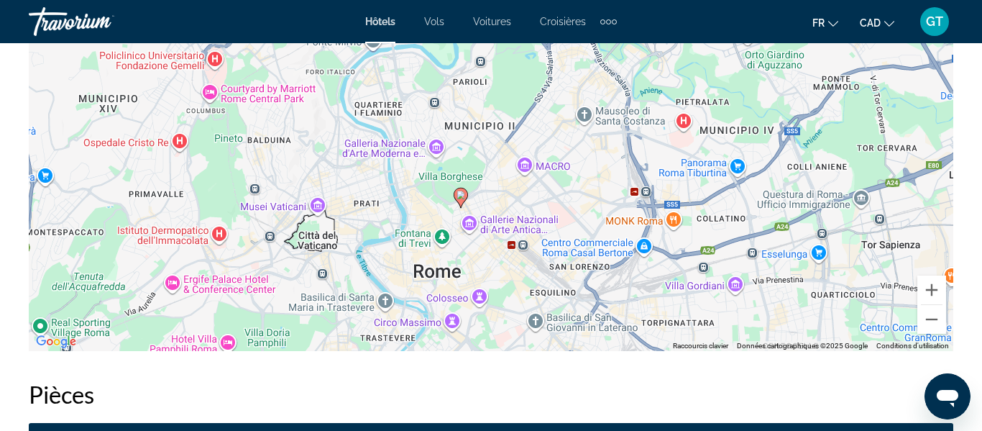
drag, startPoint x: 575, startPoint y: 148, endPoint x: 570, endPoint y: 219, distance: 70.7
click at [570, 219] on div "Pour activer le glissement avec le clavier, appuyez sur Alt+Entrée. Une fois ce…" at bounding box center [491, 134] width 925 height 431
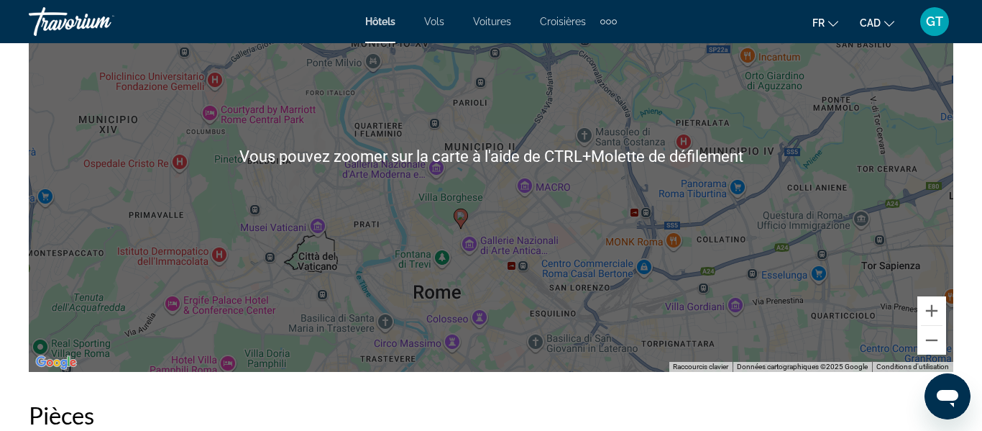
scroll to position [1762, 0]
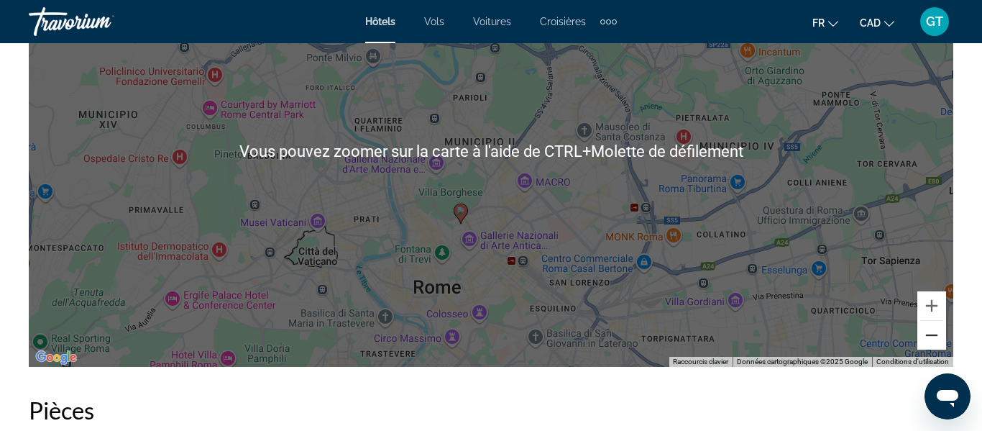
click at [937, 333] on button "Zoom arrière" at bounding box center [932, 335] width 29 height 29
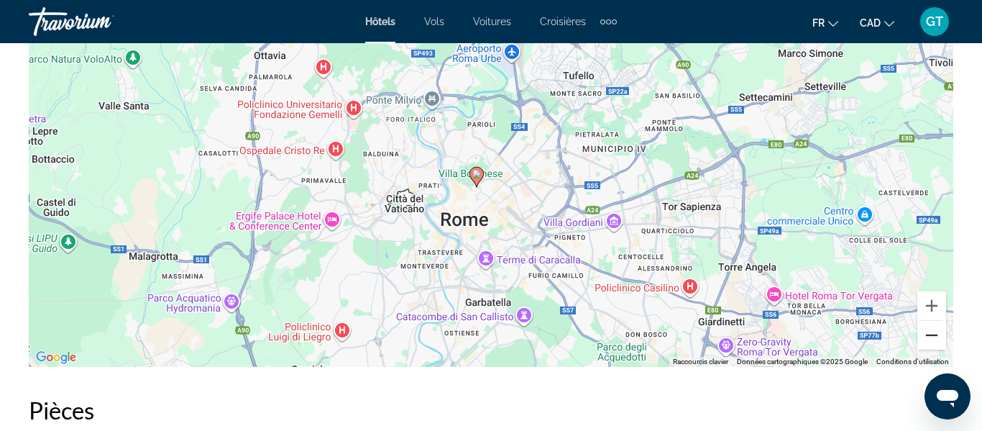
click at [937, 333] on button "Zoom arrière" at bounding box center [932, 335] width 29 height 29
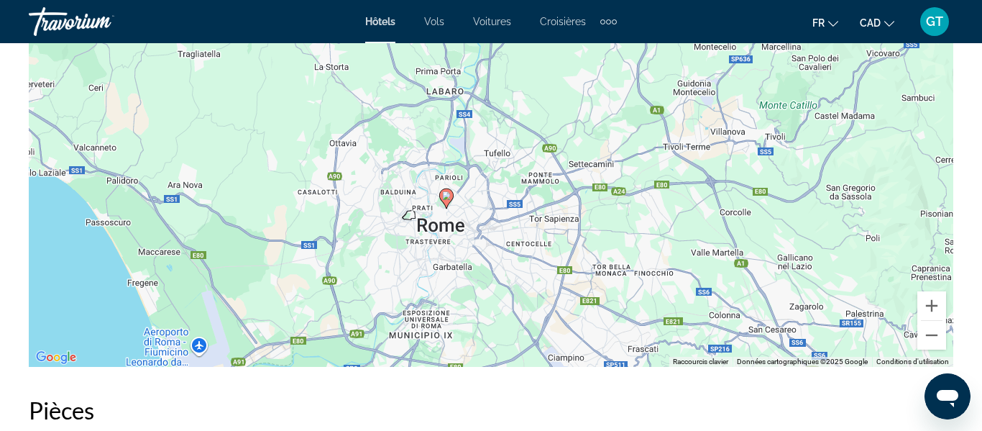
drag, startPoint x: 507, startPoint y: 229, endPoint x: 467, endPoint y: 270, distance: 57.5
click at [467, 270] on div "Pour activer le glissement avec le clavier, appuyez sur Alt+Entrée. Une fois ce…" at bounding box center [491, 150] width 925 height 431
click at [939, 309] on button "Zoom avant" at bounding box center [932, 305] width 29 height 29
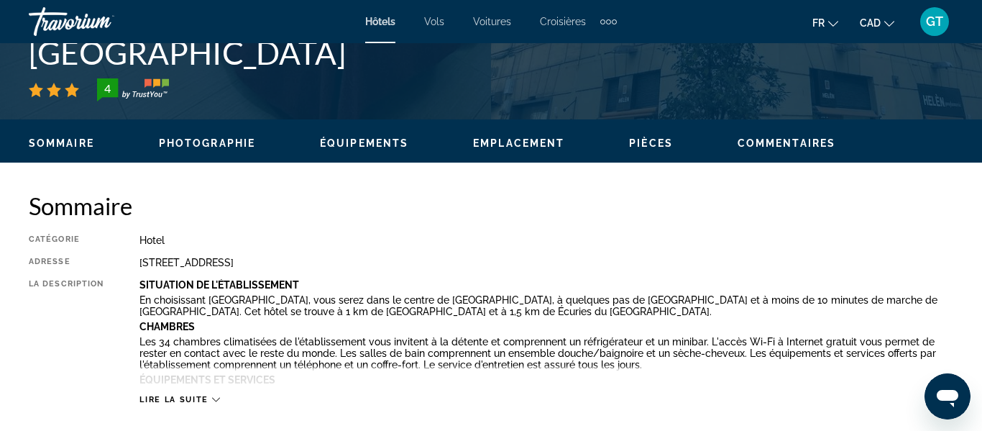
scroll to position [416, 0]
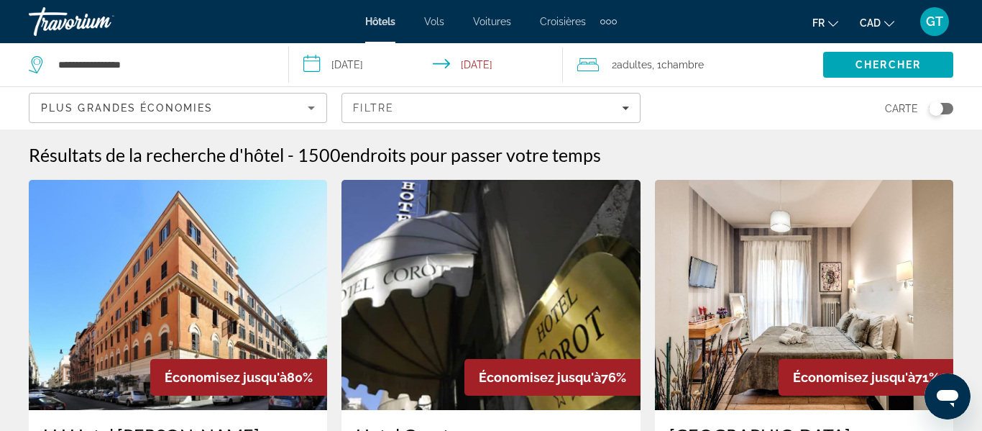
click at [303, 107] on icon "Sort by" at bounding box center [311, 107] width 17 height 17
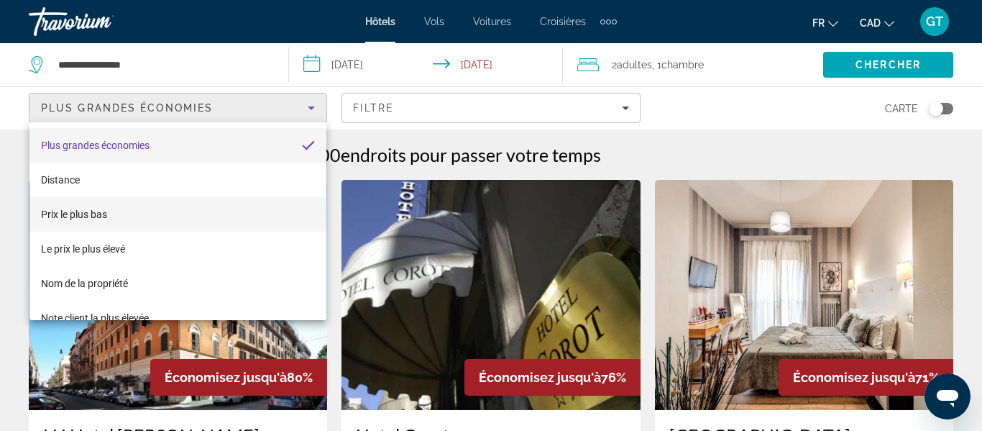
click at [93, 209] on span "Prix le plus bas" at bounding box center [74, 215] width 66 height 12
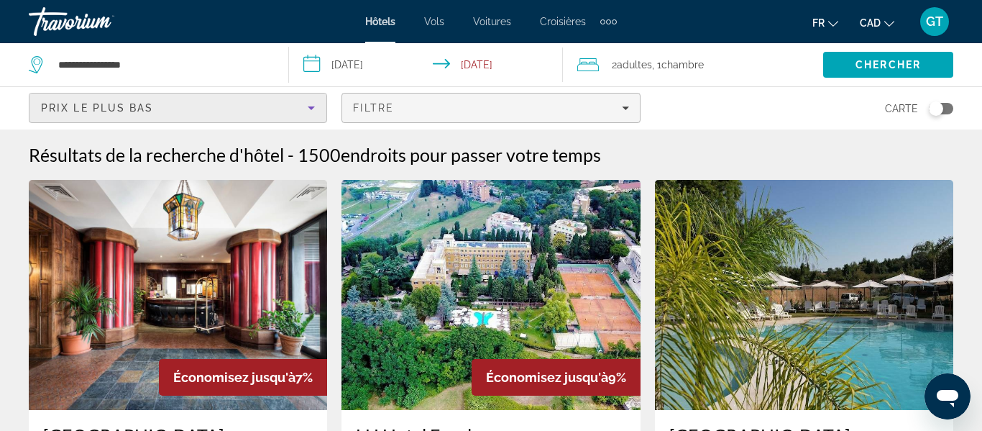
click at [623, 106] on icon "Filters" at bounding box center [625, 107] width 7 height 7
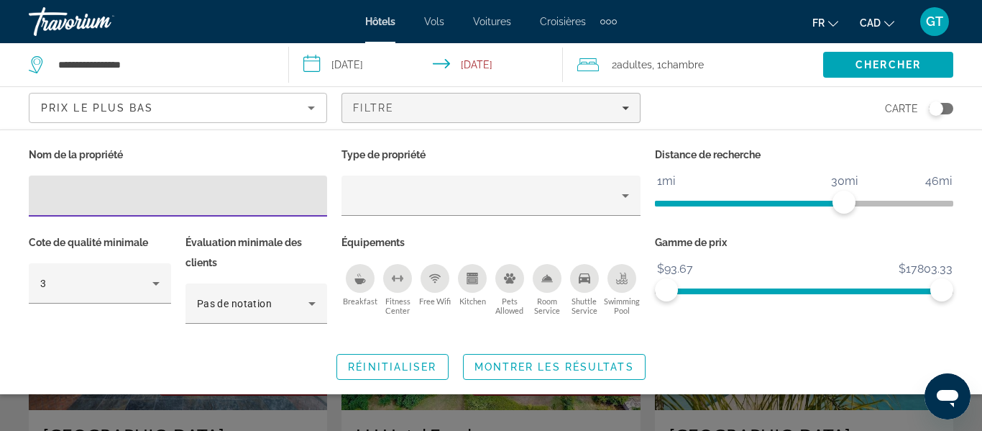
click at [442, 283] on div "Free Wifi" at bounding box center [435, 278] width 29 height 29
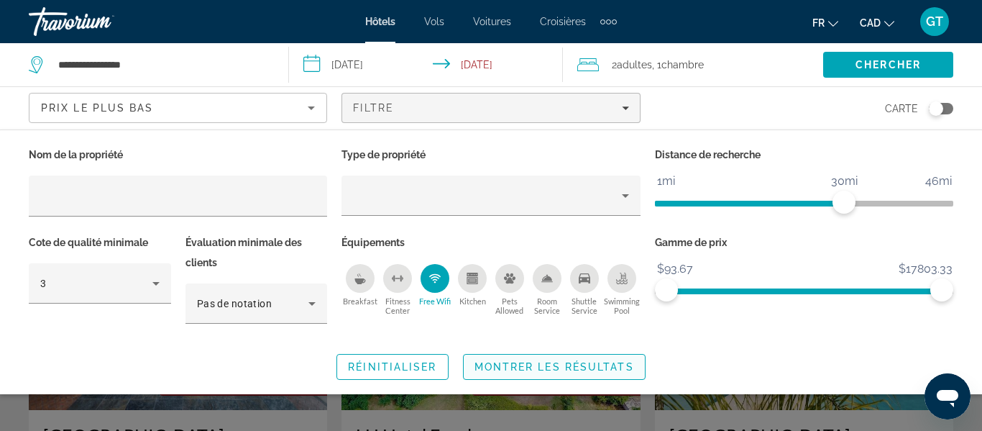
click at [578, 367] on span "Montrer les résultats" at bounding box center [555, 367] width 160 height 12
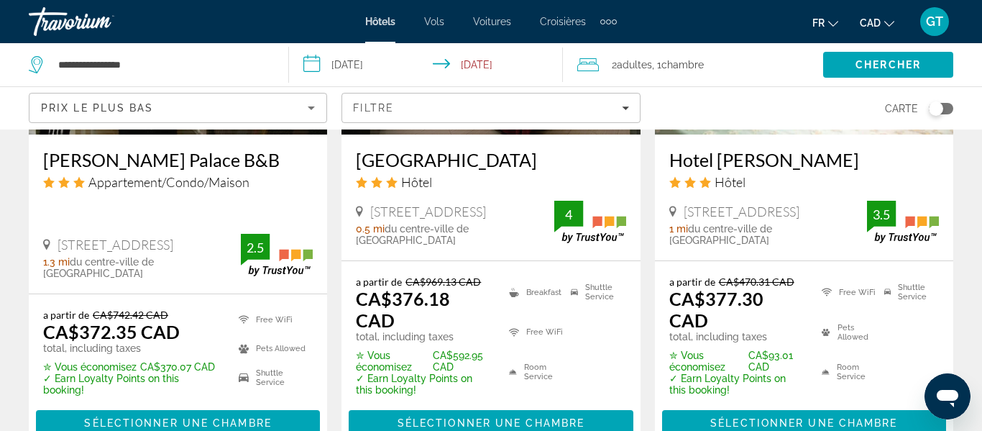
scroll to position [2075, 0]
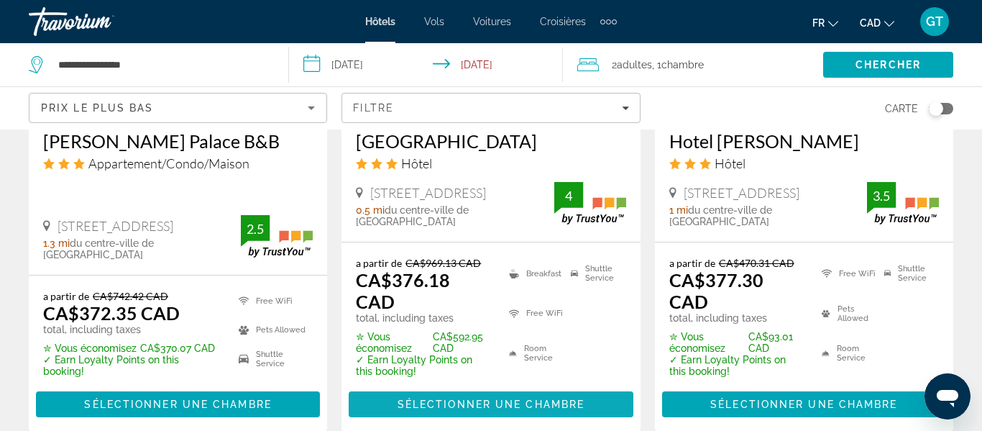
click at [510, 398] on span "Sélectionner une chambre" at bounding box center [491, 404] width 187 height 12
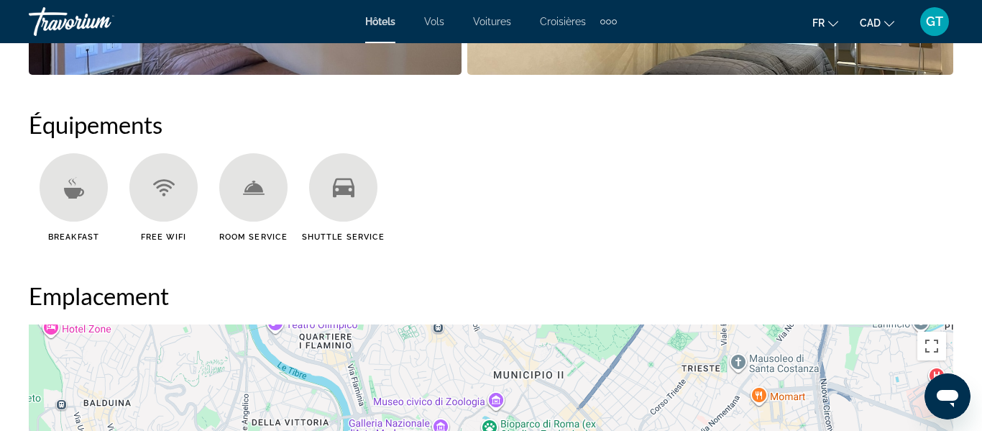
scroll to position [1033, 0]
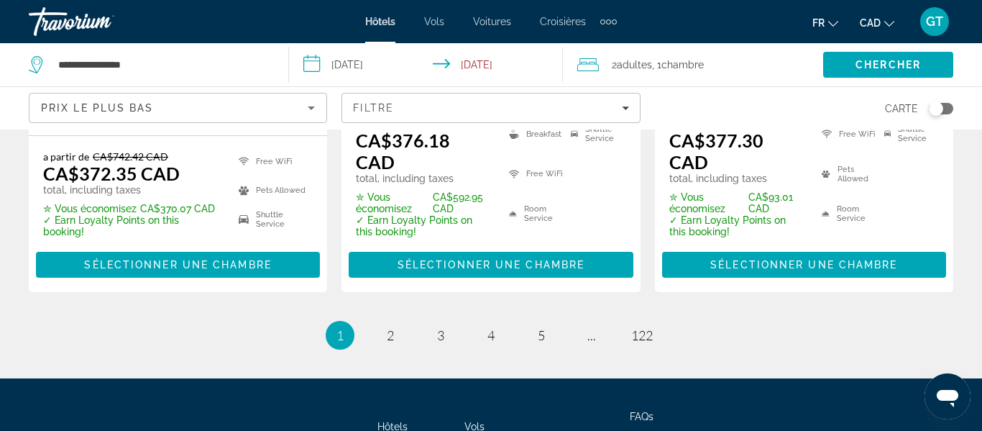
scroll to position [2221, 0]
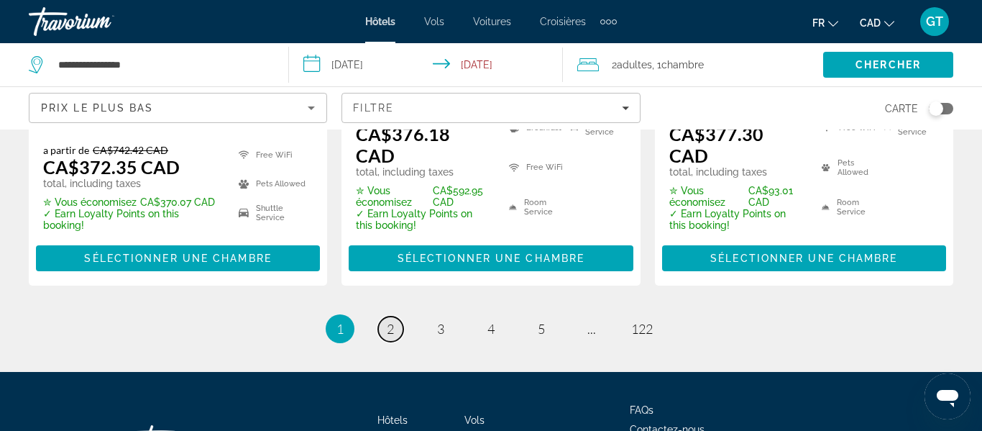
click at [391, 316] on link "page 2" at bounding box center [390, 328] width 25 height 25
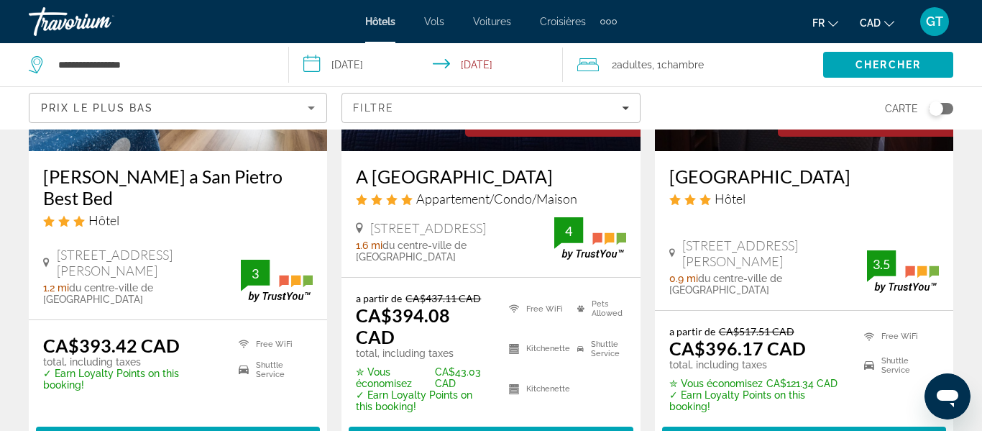
scroll to position [880, 0]
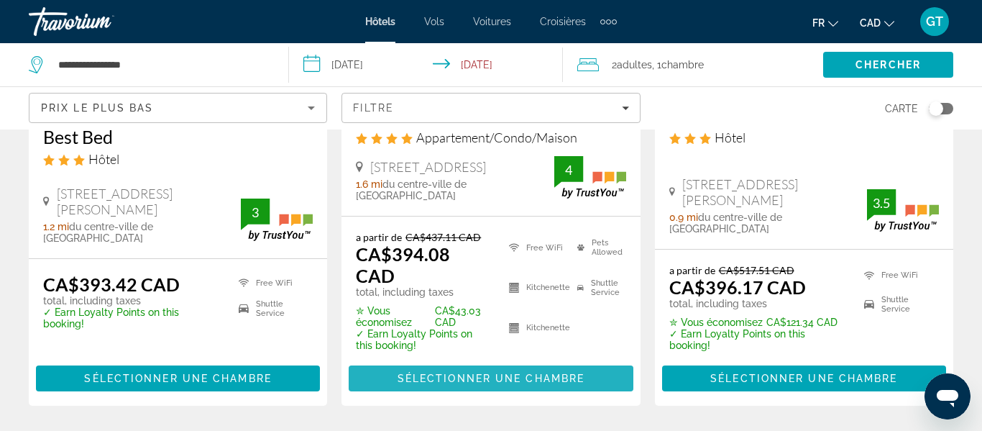
click at [496, 372] on span "Sélectionner une chambre" at bounding box center [491, 378] width 187 height 12
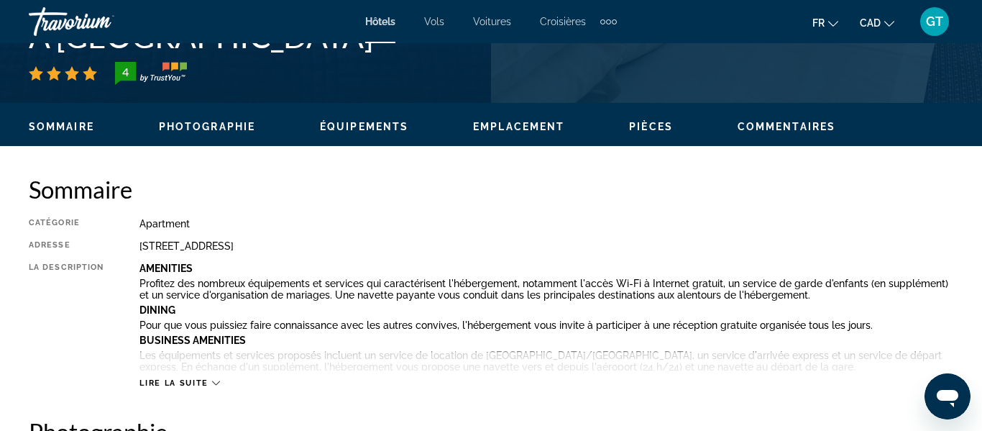
scroll to position [626, 0]
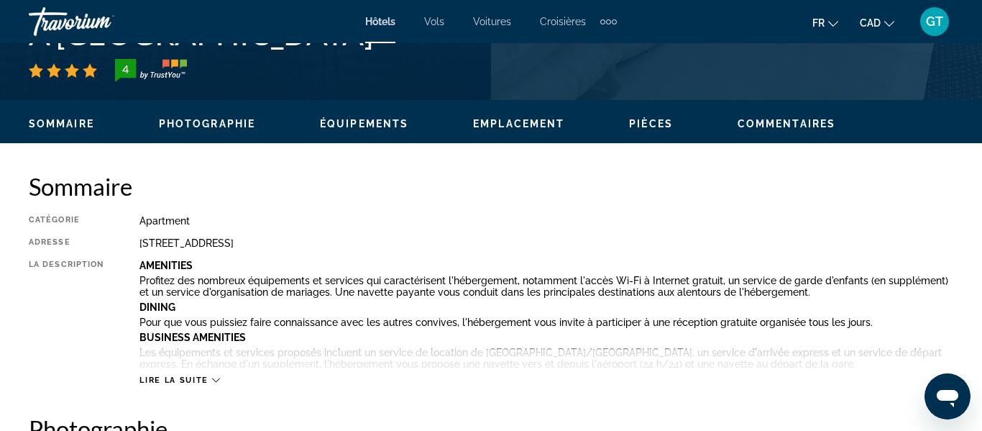
click at [201, 378] on span "Lire la suite" at bounding box center [174, 379] width 68 height 9
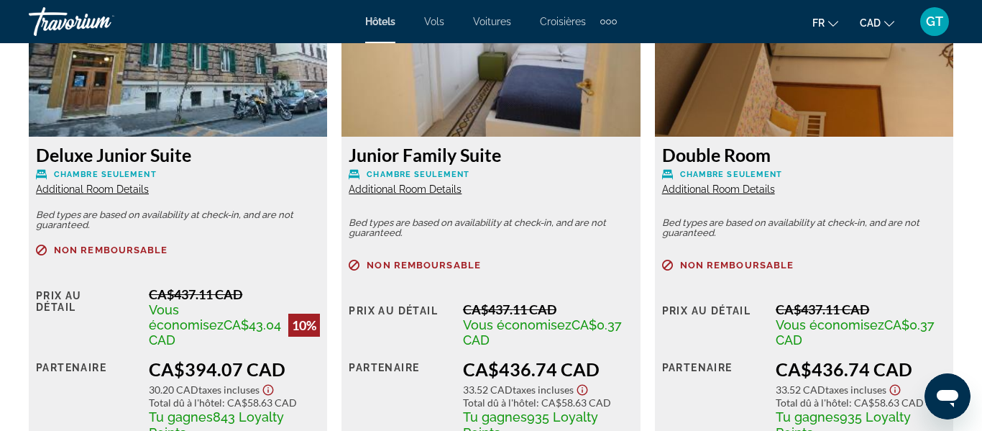
scroll to position [2798, 0]
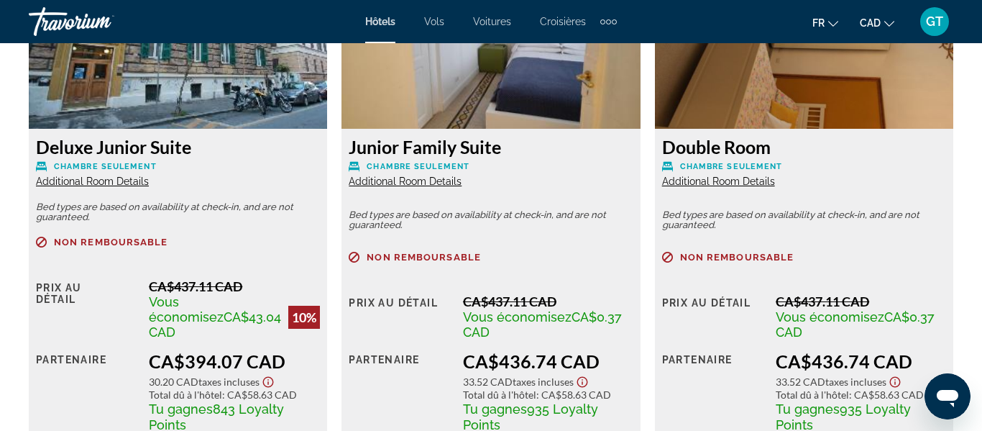
click at [101, 175] on span "Additional Room Details" at bounding box center [92, 181] width 113 height 12
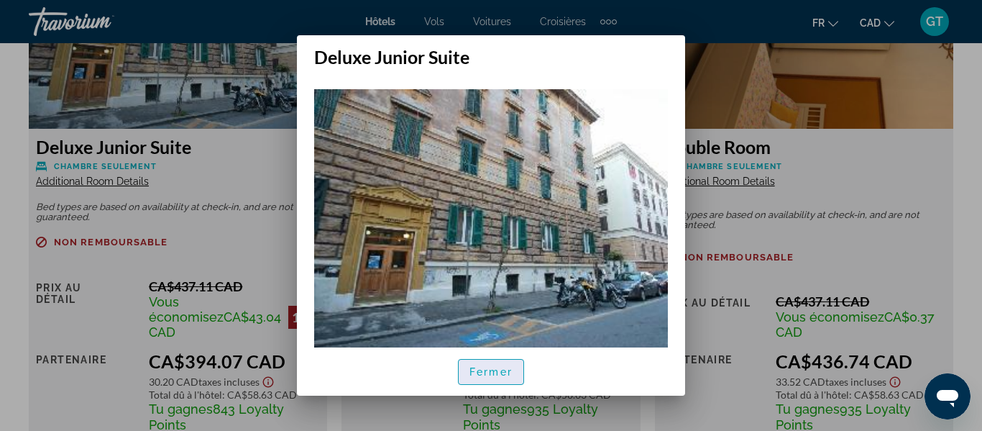
click at [506, 367] on span "Fermer" at bounding box center [491, 372] width 43 height 12
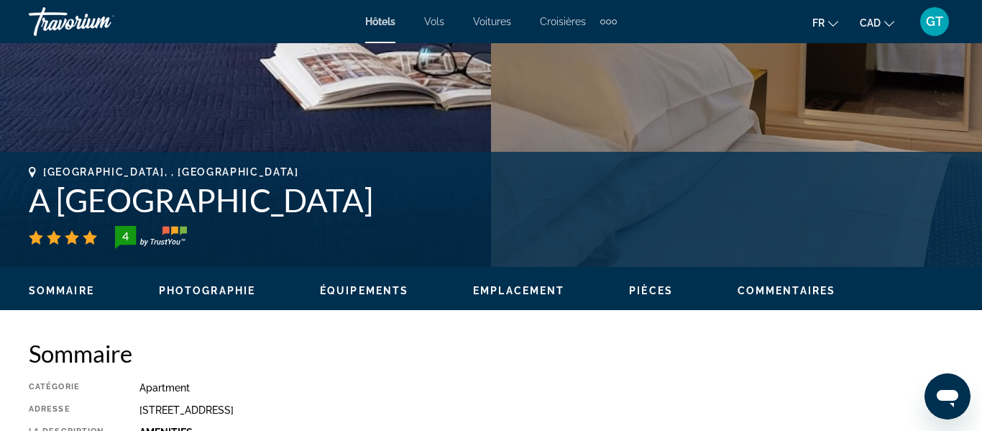
scroll to position [458, 0]
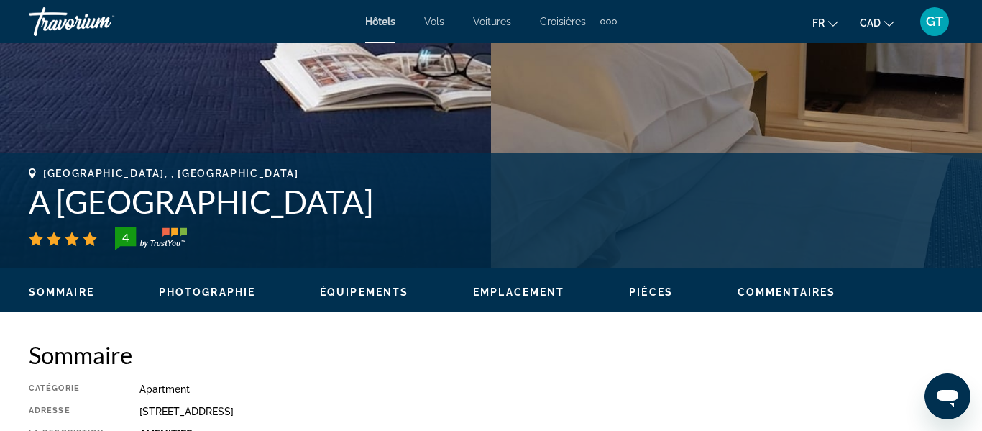
drag, startPoint x: 24, startPoint y: 204, endPoint x: 406, endPoint y: 210, distance: 382.6
click at [406, 210] on div "[GEOGRAPHIC_DATA], , [GEOGRAPHIC_DATA] A [GEOGRAPHIC_DATA] 4 Adresse [STREET_AD…" at bounding box center [491, 211] width 982 height 86
copy h1 "A [GEOGRAPHIC_DATA]"
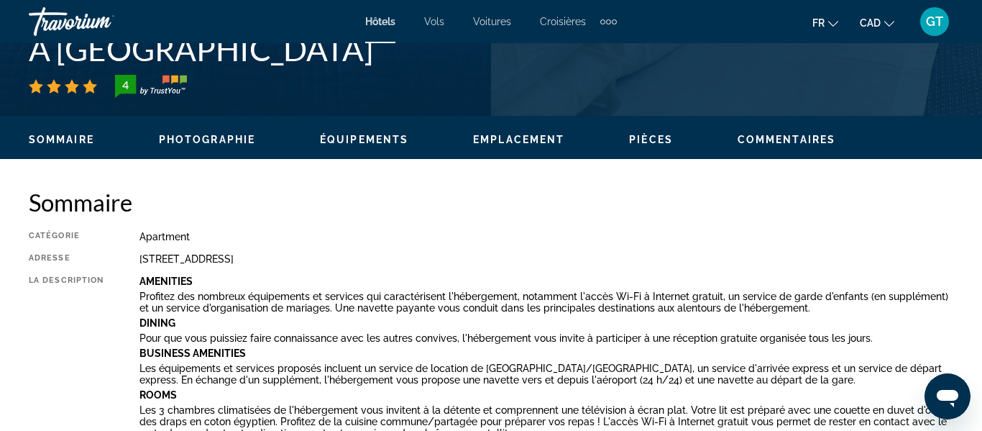
scroll to position [594, 0]
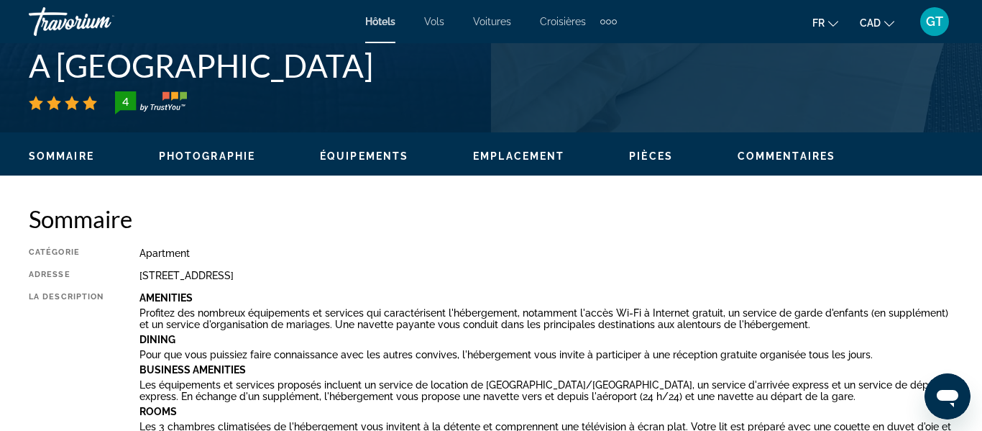
copy h1 "A [GEOGRAPHIC_DATA]"
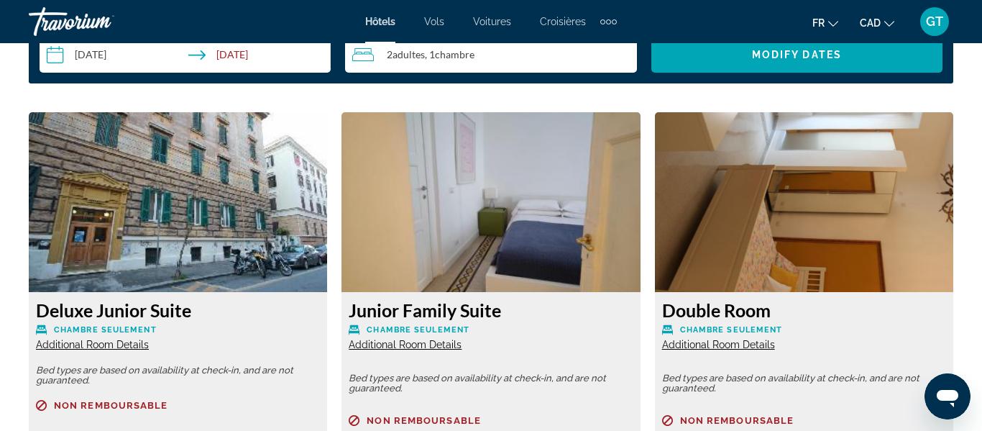
scroll to position [2701, 0]
